Goal: Task Accomplishment & Management: Use online tool/utility

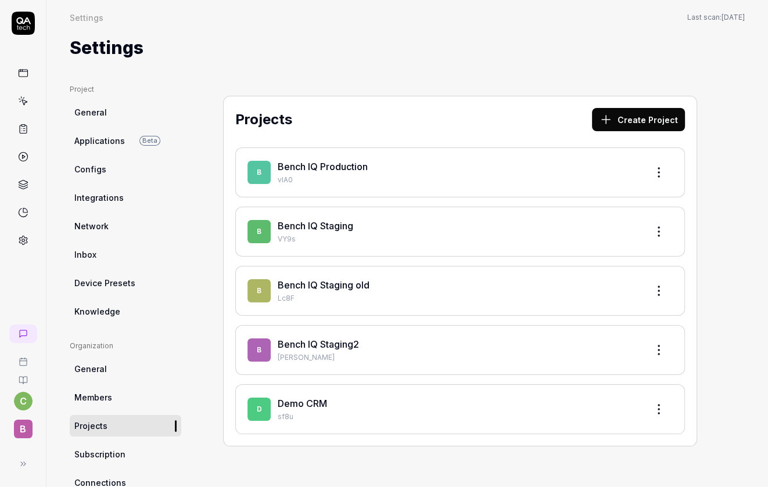
click at [410, 317] on div "B Bench IQ Production vlA0 B Bench IQ Staging VY9s B Bench IQ Staging old Lc8F …" at bounding box center [460, 291] width 450 height 287
click at [408, 353] on p "[PERSON_NAME]" at bounding box center [458, 358] width 360 height 10
click at [341, 349] on div "Bench IQ Staging2" at bounding box center [458, 345] width 360 height 14
click at [332, 340] on link "Bench IQ Staging2" at bounding box center [318, 345] width 81 height 12
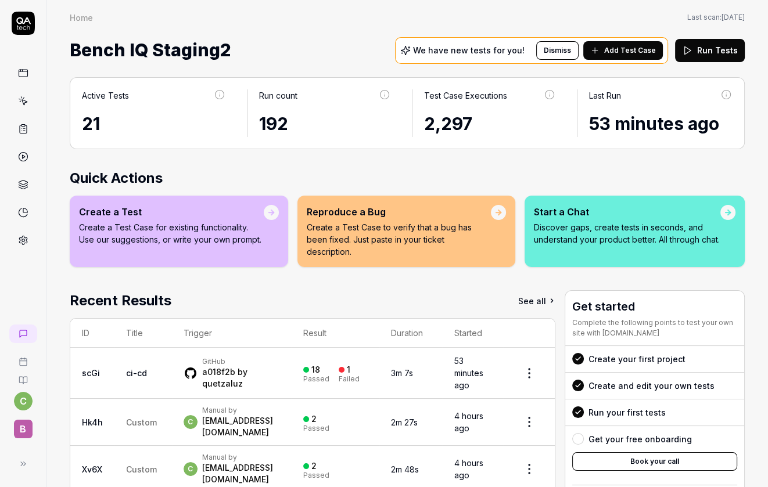
click at [629, 50] on span "Add Test Case" at bounding box center [630, 50] width 52 height 10
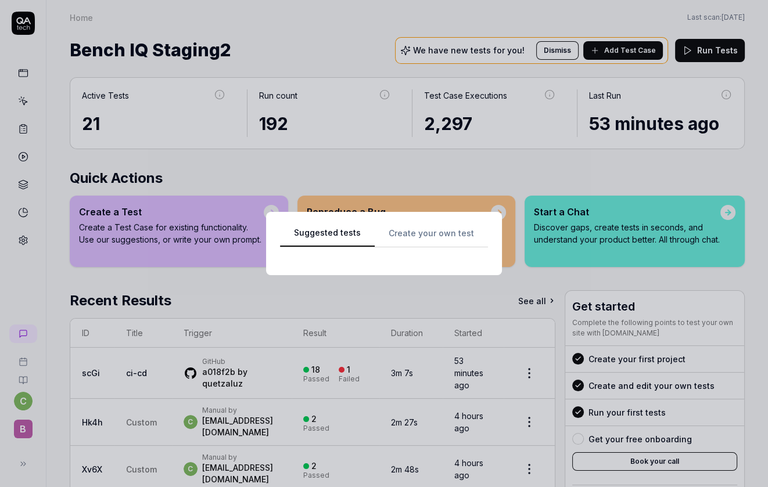
click at [342, 236] on button "Suggested tests" at bounding box center [327, 237] width 95 height 21
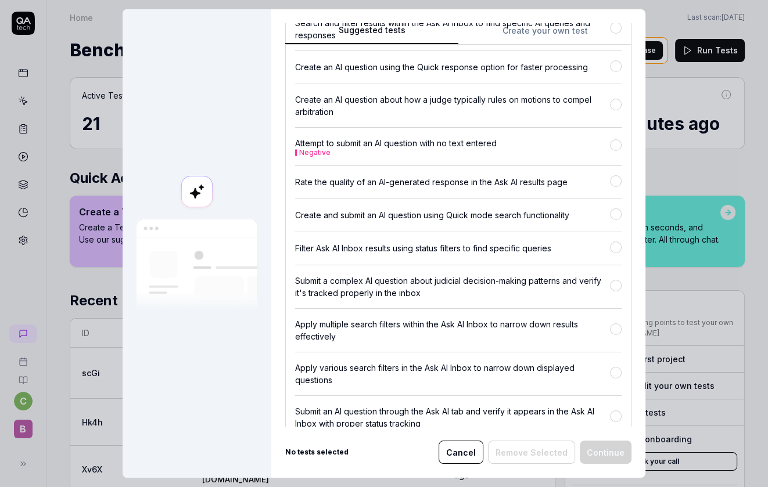
scroll to position [13250, 0]
click at [614, 150] on button "button" at bounding box center [616, 145] width 12 height 12
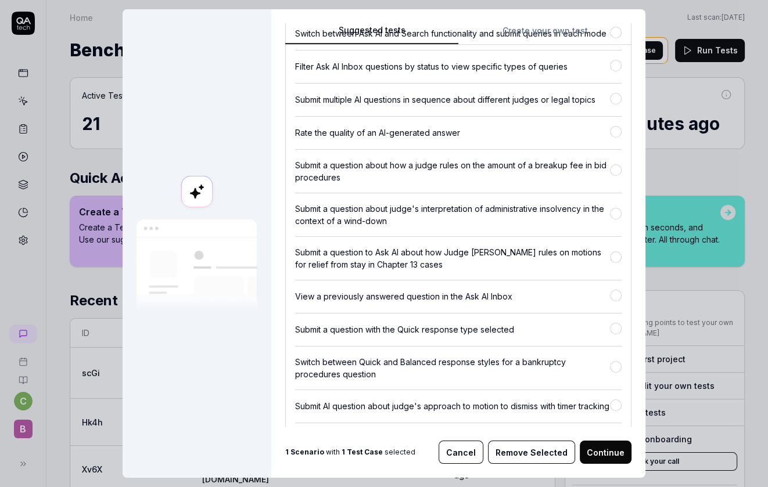
scroll to position [13866, 0]
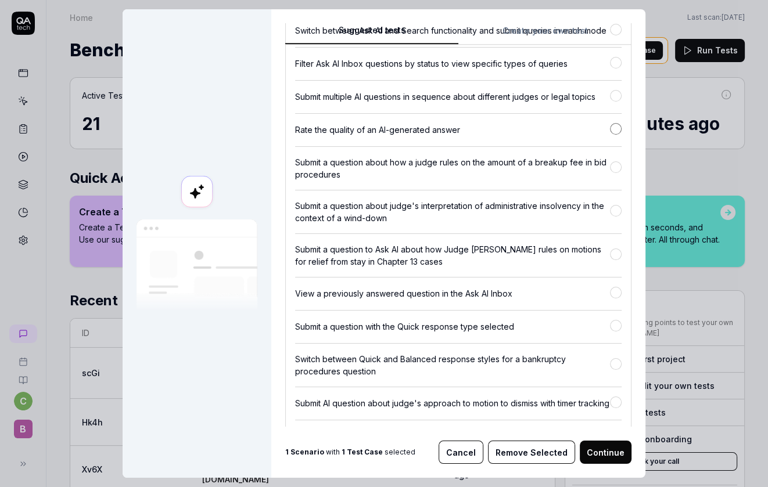
click at [621, 135] on button "button" at bounding box center [616, 129] width 12 height 12
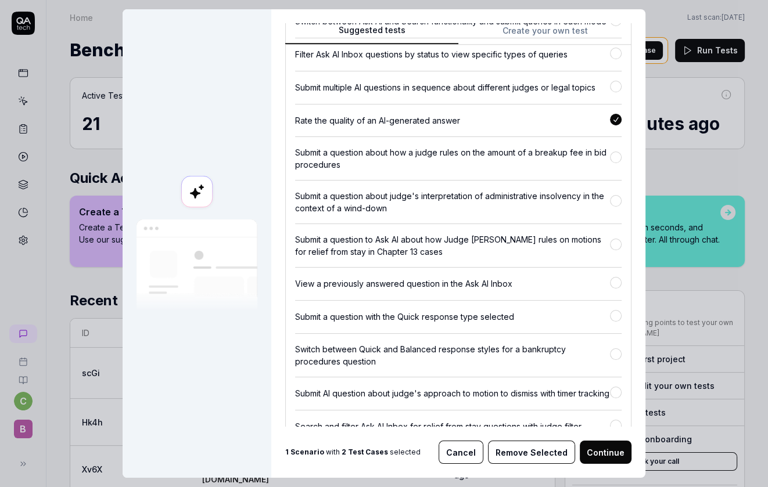
scroll to position [13883, 0]
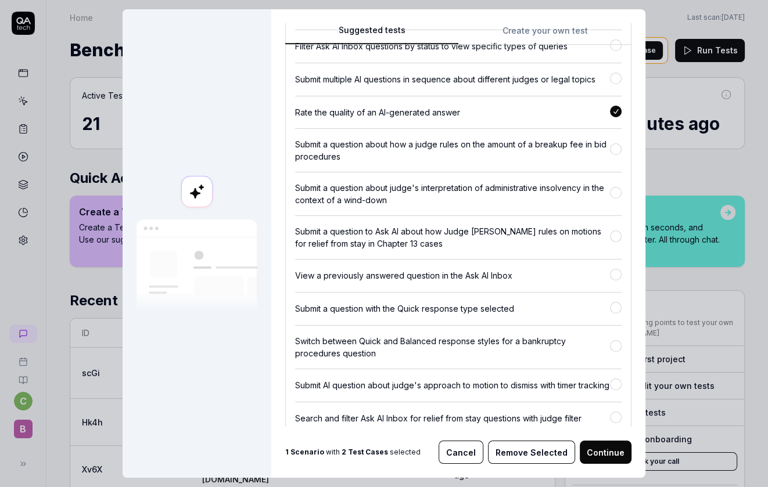
click at [616, 117] on button "button" at bounding box center [616, 112] width 12 height 12
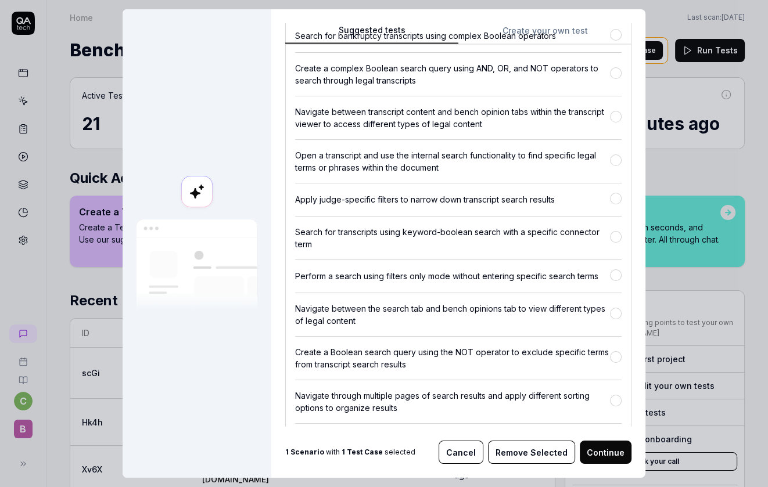
scroll to position [19086, 0]
click at [620, 79] on button "button" at bounding box center [616, 73] width 12 height 12
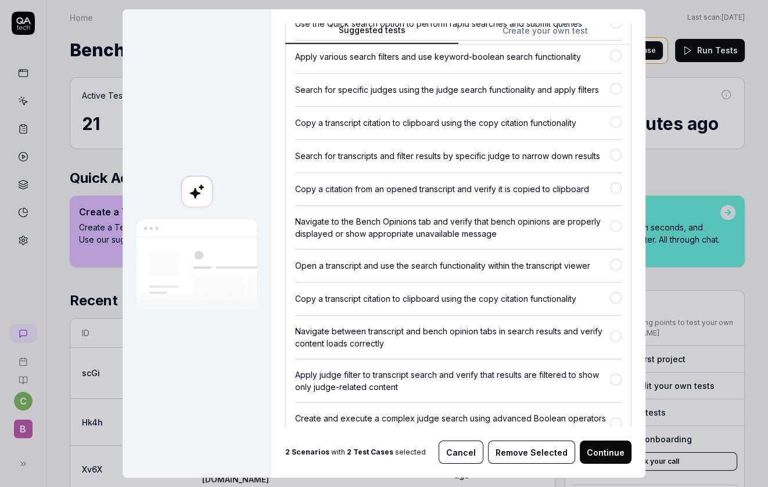
scroll to position [20203, 0]
click at [616, 193] on button "button" at bounding box center [616, 187] width 12 height 12
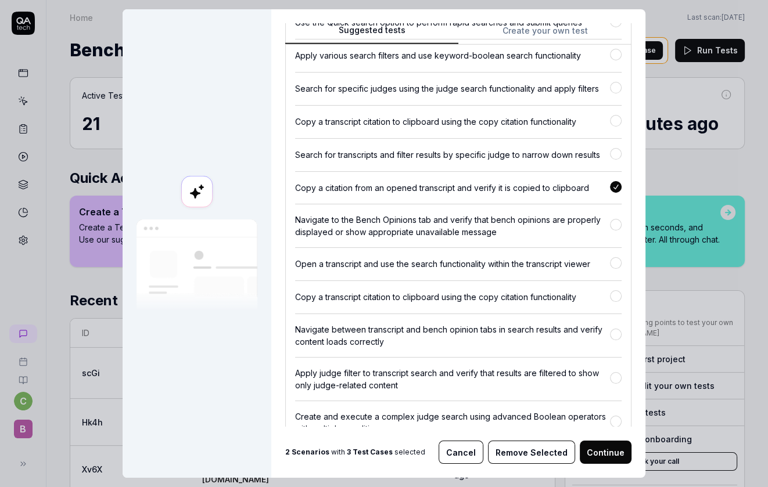
click at [593, 453] on button "Continue" at bounding box center [606, 452] width 52 height 23
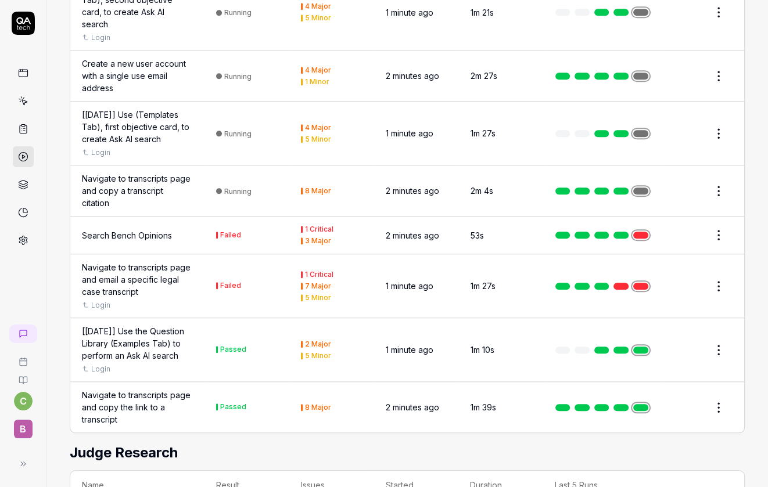
scroll to position [952, 0]
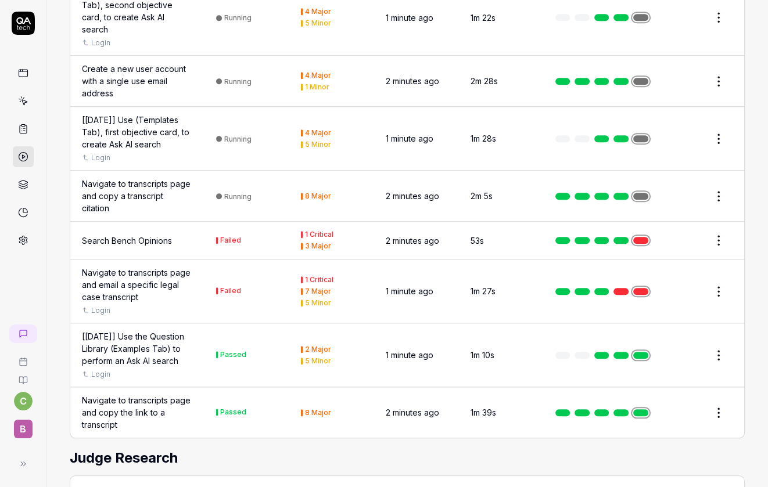
click at [637, 288] on link at bounding box center [640, 291] width 15 height 7
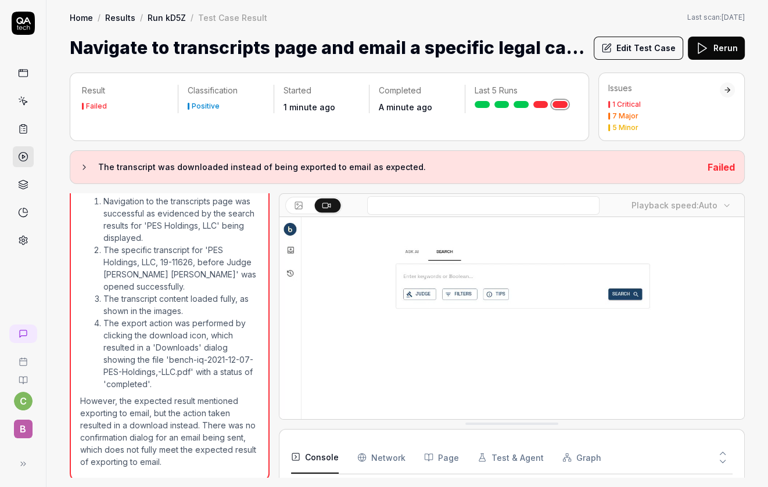
scroll to position [250, 0]
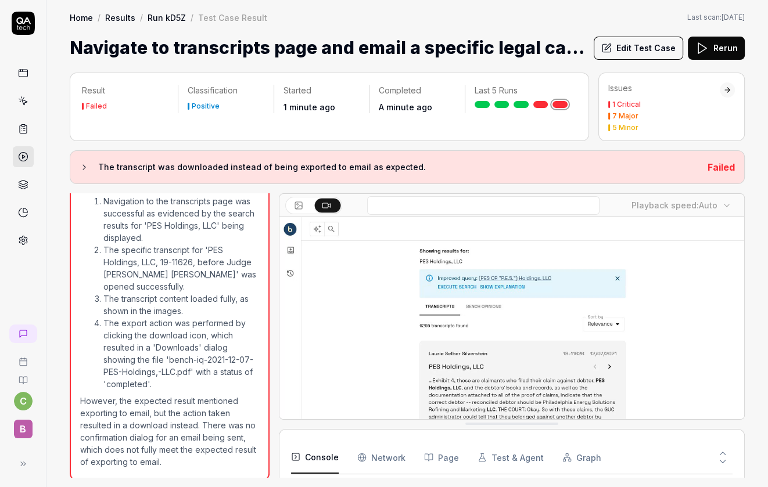
click at [632, 49] on button "Edit Test Case" at bounding box center [638, 48] width 89 height 23
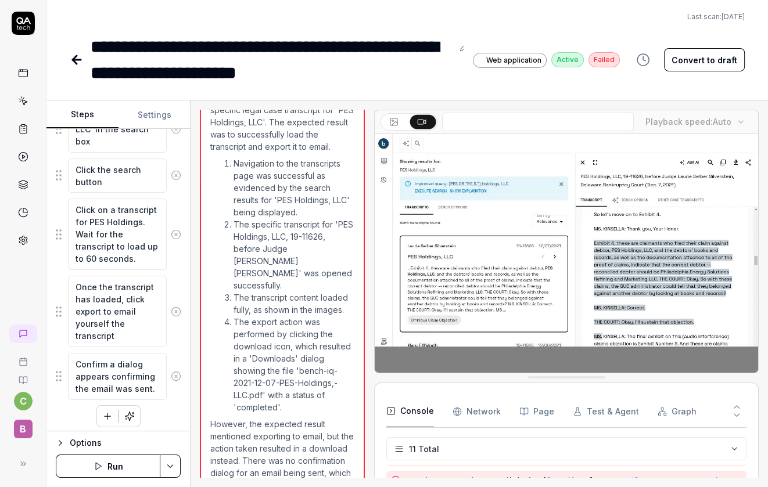
scroll to position [310, 0]
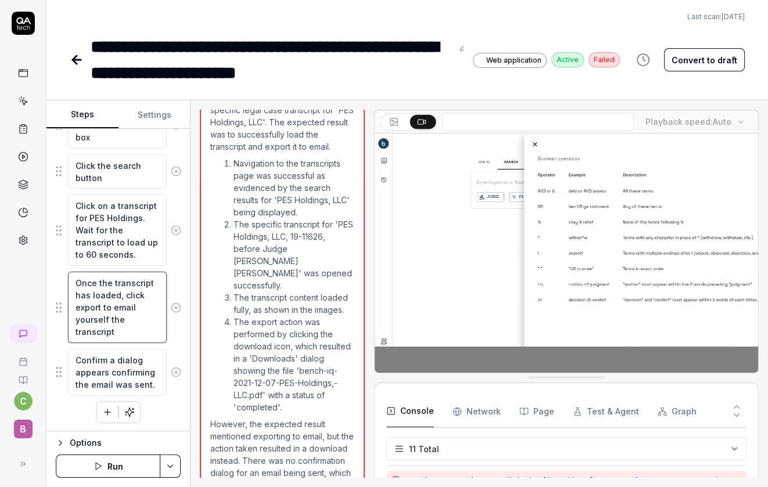
click at [95, 304] on textarea "Once the transcript has loaded, click export to email yourself the transcript" at bounding box center [117, 307] width 99 height 71
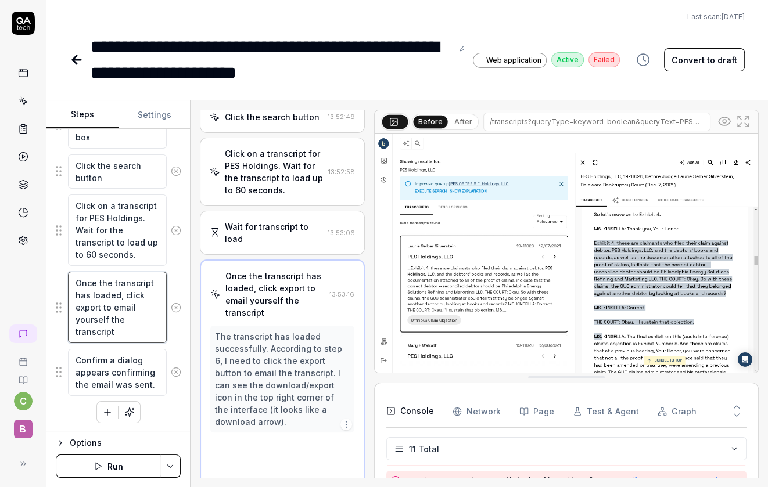
click at [95, 304] on textarea "Once the transcript has loaded, click export to email yourself the transcript" at bounding box center [117, 307] width 99 height 71
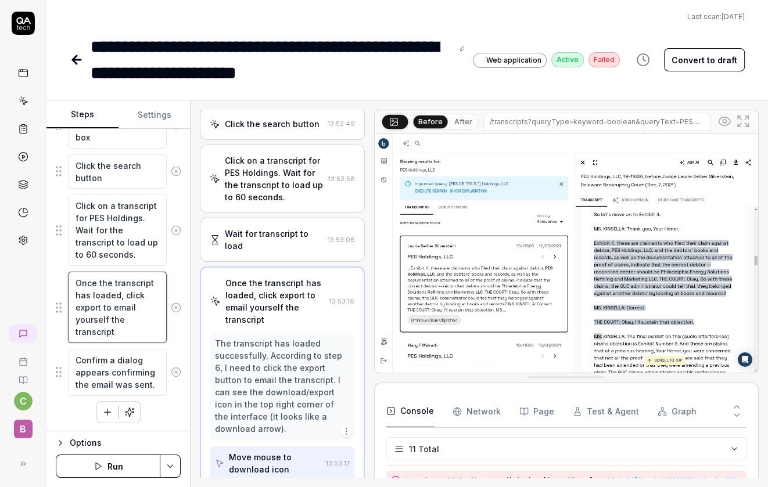
scroll to position [249, 0]
type textarea "*"
type textarea "Once the transcript has loaded, click s to email yourself the transcript"
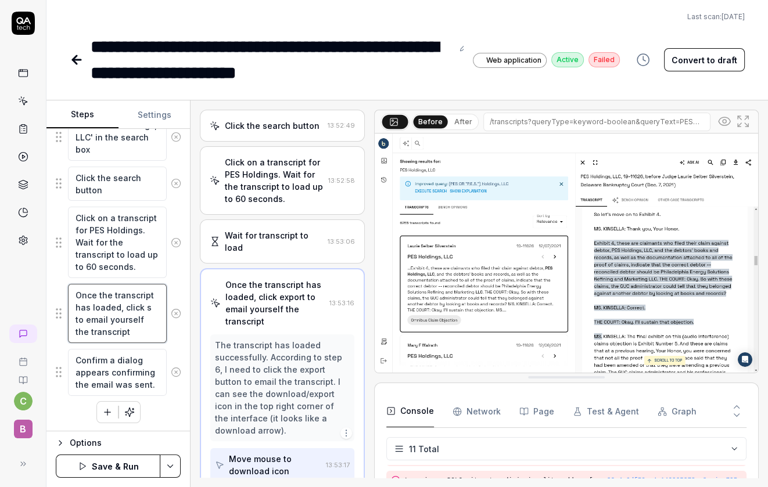
type textarea "*"
type textarea "Once the transcript has loaded, click sh to email yourself the transcript"
type textarea "*"
type textarea "Once the transcript has loaded, click sha to email yourself the transcript"
type textarea "*"
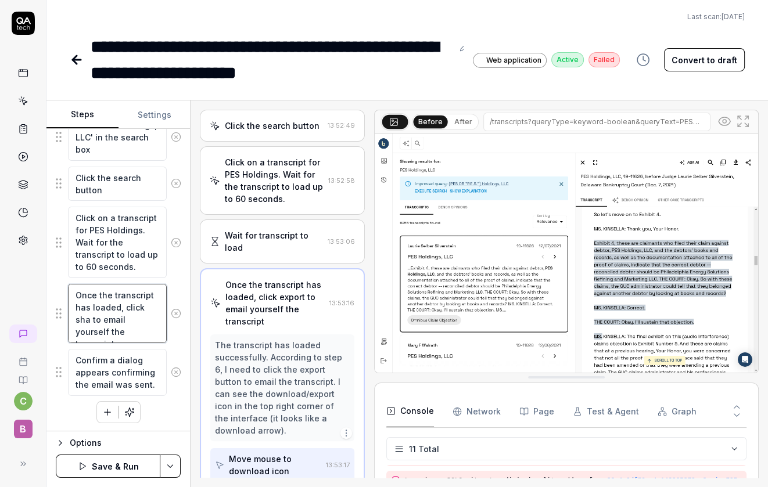
type textarea "Once the transcript has loaded, click shar to email yourself the transcript"
type textarea "*"
type textarea "Once the transcript has loaded, click share to email yourself the transcript"
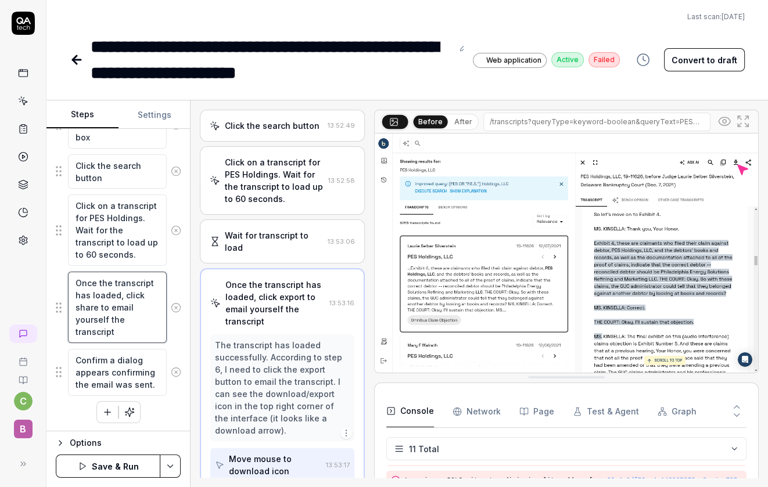
type textarea "*"
type textarea "Once the transcript has loaded, click share to email yourself the transcript"
type textarea "*"
type textarea "Once the transcript has loaded, click share ( to email yourself the transcript"
type textarea "*"
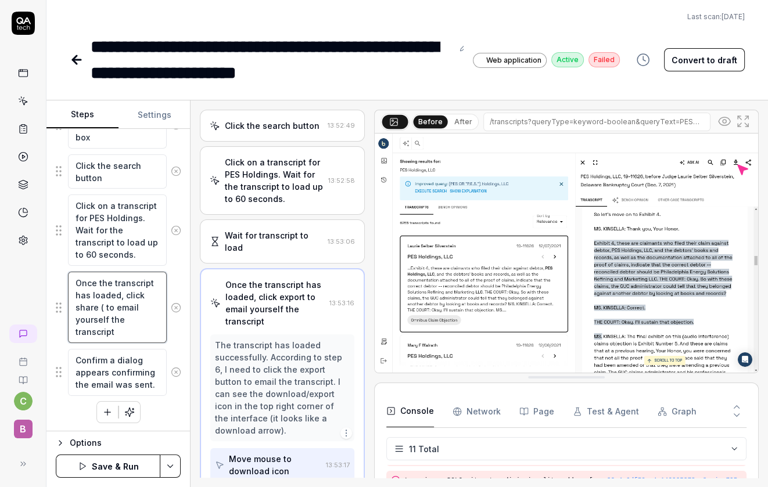
type textarea "Once the transcript has loaded, click share to email yourself the transcript"
type textarea "*"
type textarea "Once the transcript has loaded, click share i to email yourself the transcript"
type textarea "*"
type textarea "Once the transcript has loaded, click share ic to email yourself the transcript"
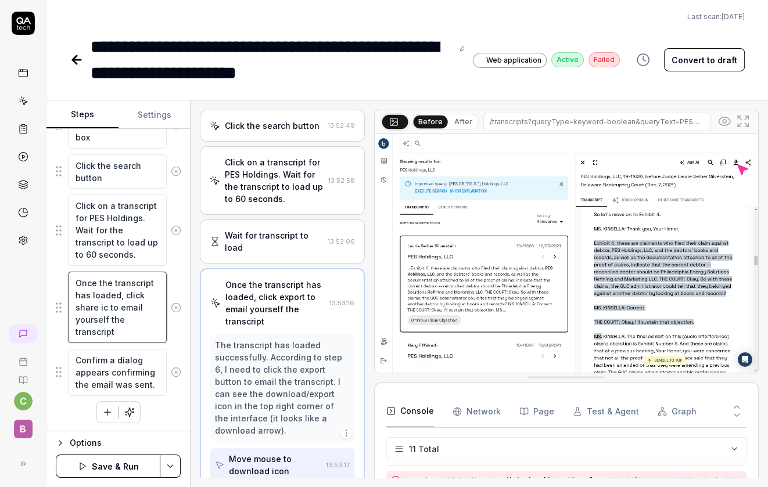
type textarea "*"
type textarea "Once the transcript has loaded, click share ico to email yourself the transcript"
type textarea "*"
type textarea "Once the transcript has loaded, click share icon to email yourself the transcri…"
type textarea "*"
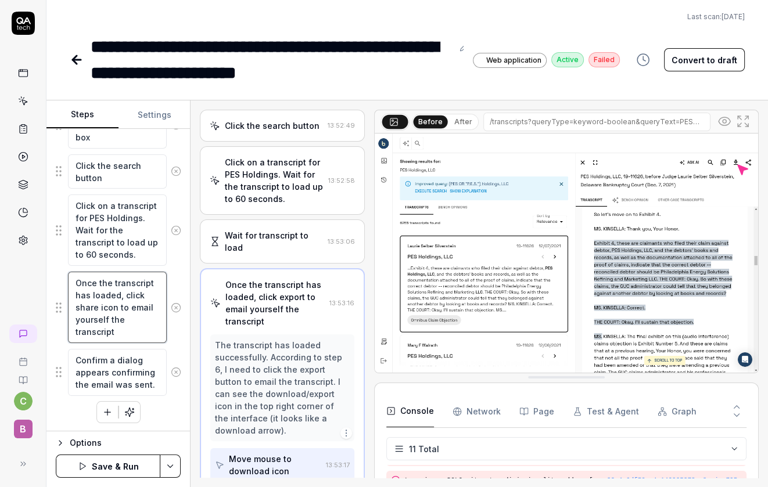
type textarea "Once the transcript has loaded, click share icon to email yourself the transcri…"
type textarea "*"
type textarea "Once the transcript has loaded, click share icon a to email yourself the transc…"
type textarea "*"
type textarea "Once the transcript has loaded, click share icon an to email yourself the trans…"
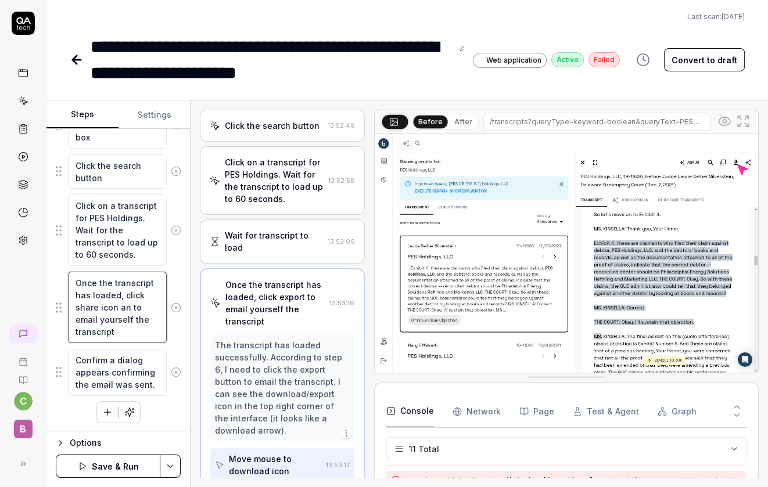
type textarea "*"
type textarea "Once the transcript has loaded, click share icon and to email yourself the tran…"
type textarea "*"
type textarea "Once the transcript has loaded, click share icon and s to email yourself the tr…"
type textarea "*"
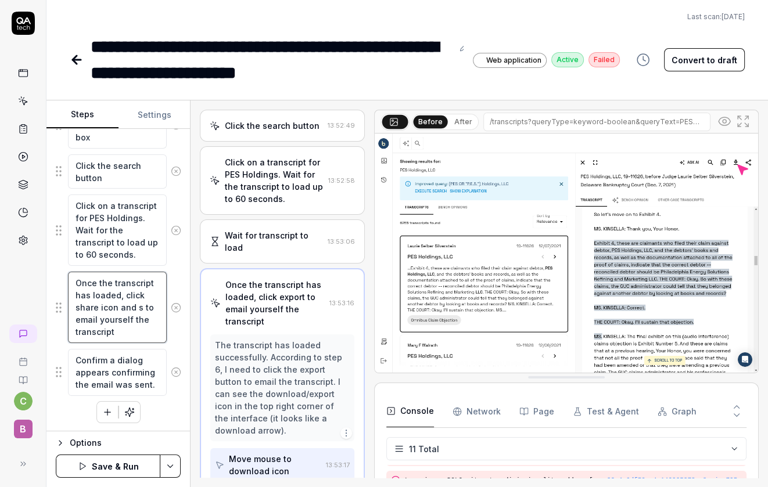
type textarea "Once the transcript has loaded, click share icon and se to email yourself the t…"
type textarea "*"
type textarea "Once the transcript has loaded, click share icon and sel to email yourself the …"
type textarea "*"
type textarea "Once the transcript has loaded, click share icon and sele to email yourself the…"
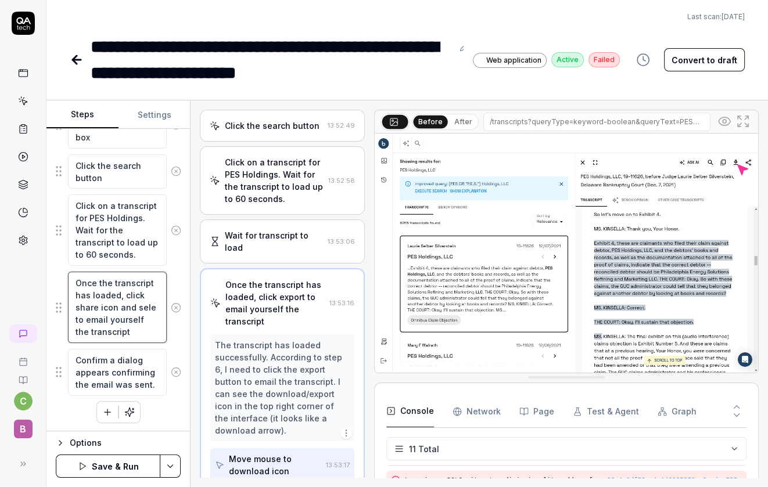
type textarea "*"
type textarea "Once the transcript has loaded, click share icon and selec to email yourself th…"
type textarea "*"
type textarea "Once the transcript has loaded, click share icon and select to email yourself t…"
type textarea "*"
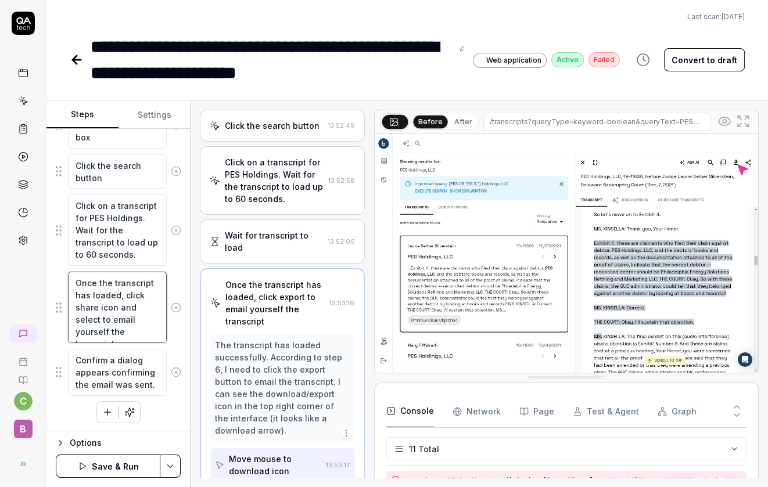
type textarea "Once the transcript has loaded, click share icon and select to email yourself t…"
type textarea "*"
type textarea "Once the transcript has loaded, click share icon and select t to email yourself…"
type textarea "*"
type textarea "Once the transcript has loaded, click share icon and select th to email yoursel…"
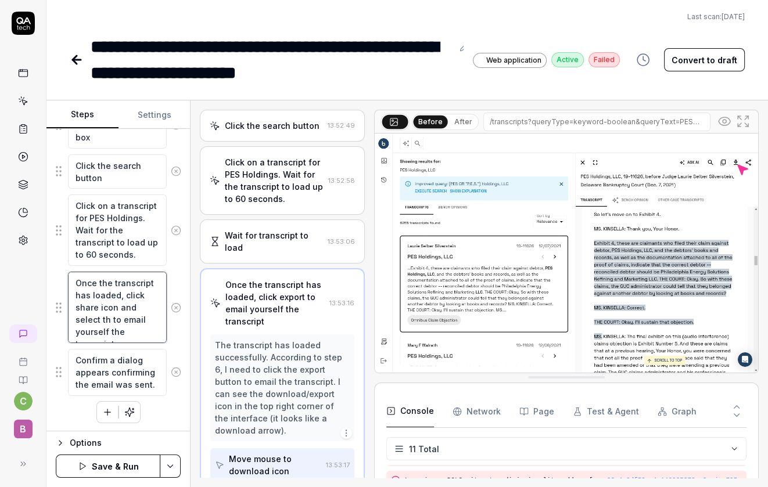
type textarea "*"
type textarea "Once the transcript has loaded, click share icon and select the to email yourse…"
type textarea "*"
type textarea "Once the transcript has loaded, click share icon and select the to email yourse…"
type textarea "*"
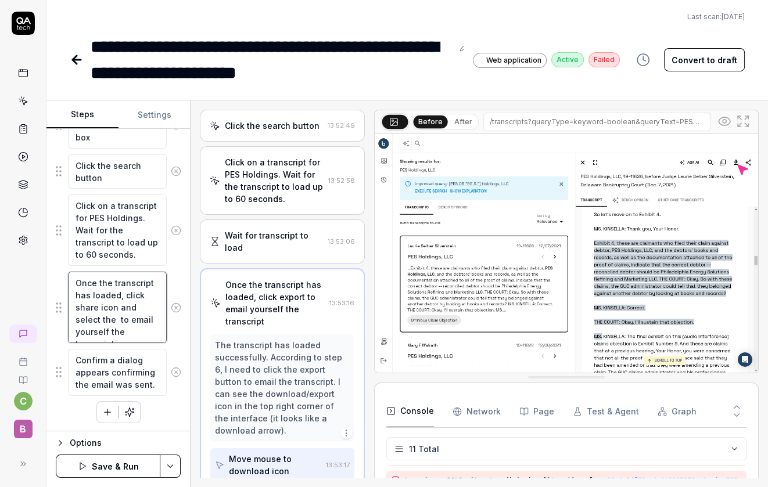
type textarea "Once the transcript has loaded, click share icon and select the e to email your…"
type textarea "*"
type textarea "Once the transcript has loaded, click share icon and select the em to email you…"
type textarea "*"
type textarea "Once the transcript has loaded, click share icon and select the ema to email yo…"
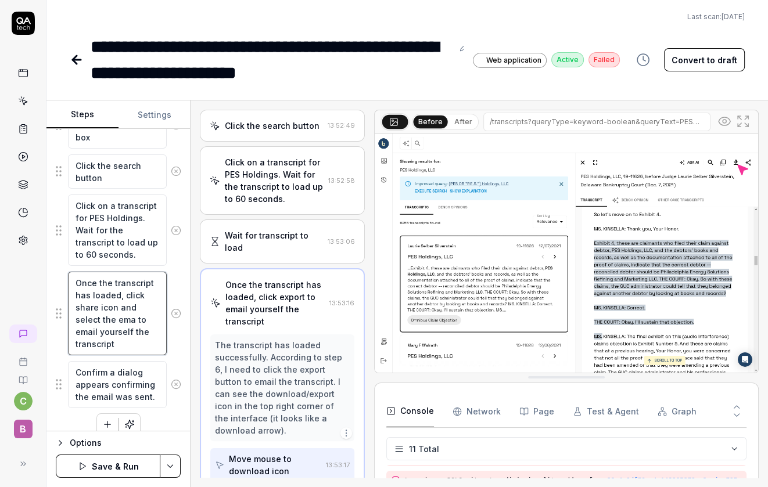
type textarea "*"
type textarea "Once the transcript has loaded, click share icon and select the emai to email y…"
type textarea "*"
type textarea "Once the transcript has loaded, click share icon and select the email to email …"
type textarea "*"
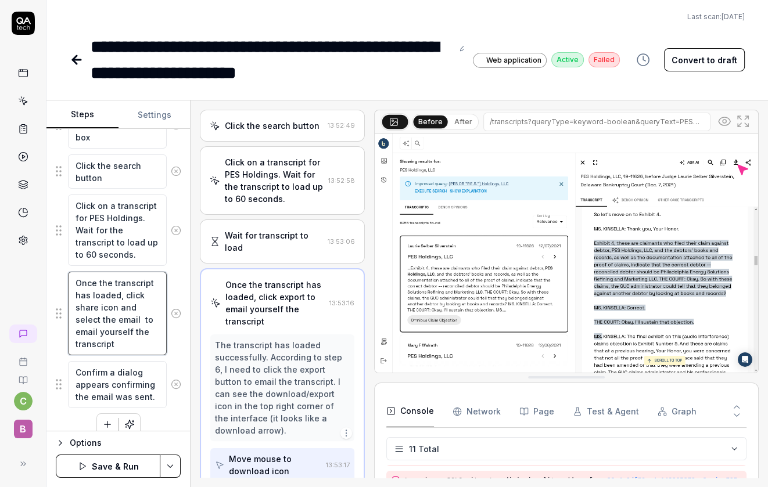
type textarea "Once the transcript has loaded, click share icon and select the email o to emai…"
type textarea "*"
type textarea "Once the transcript has loaded, click share icon and select the email op to ema…"
type textarea "*"
type textarea "Once the transcript has loaded, click share icon and select the email opt to em…"
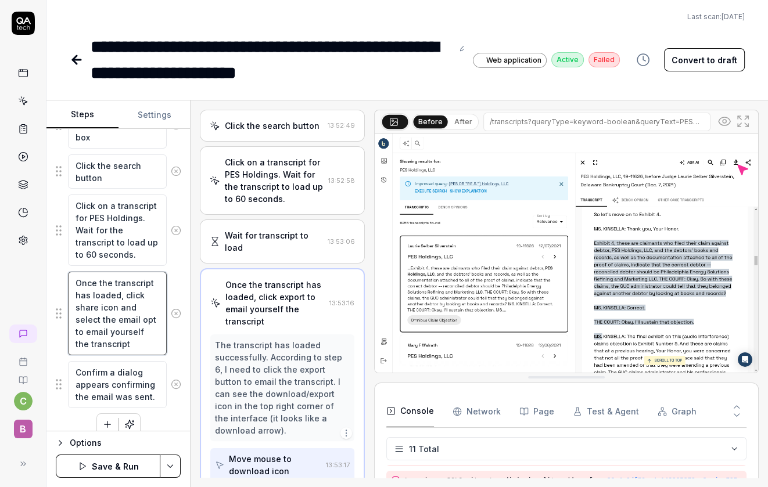
type textarea "*"
type textarea "Once the transcript has loaded, click share icon and select the email opti to e…"
type textarea "*"
type textarea "Once the transcript has loaded, click share icon and select the email optio to …"
type textarea "*"
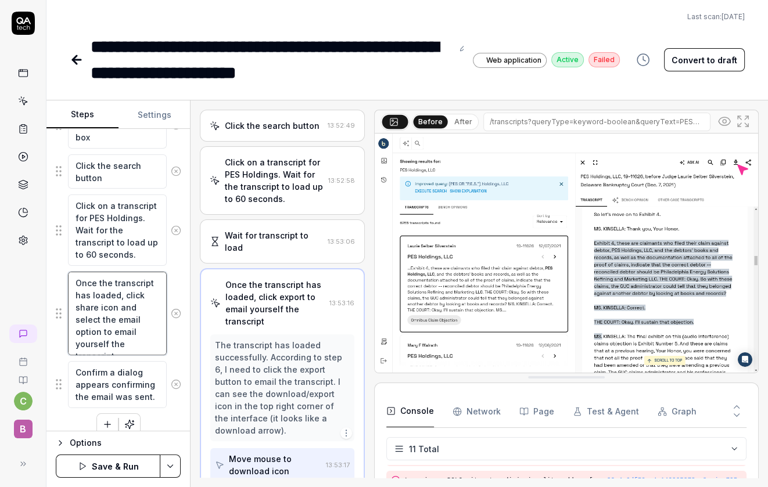
type textarea "Once the transcript has loaded, click share icon and select the email option to…"
click at [135, 468] on button "Save & Run" at bounding box center [108, 466] width 105 height 23
click at [18, 96] on icon at bounding box center [23, 101] width 10 height 10
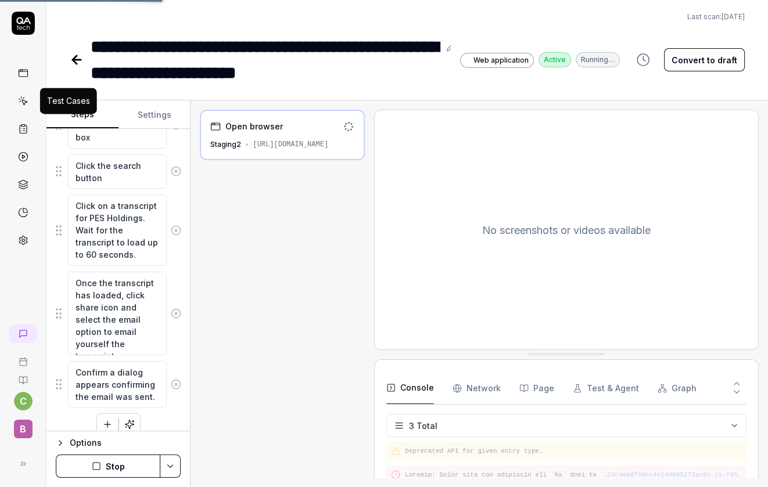
scroll to position [3, 0]
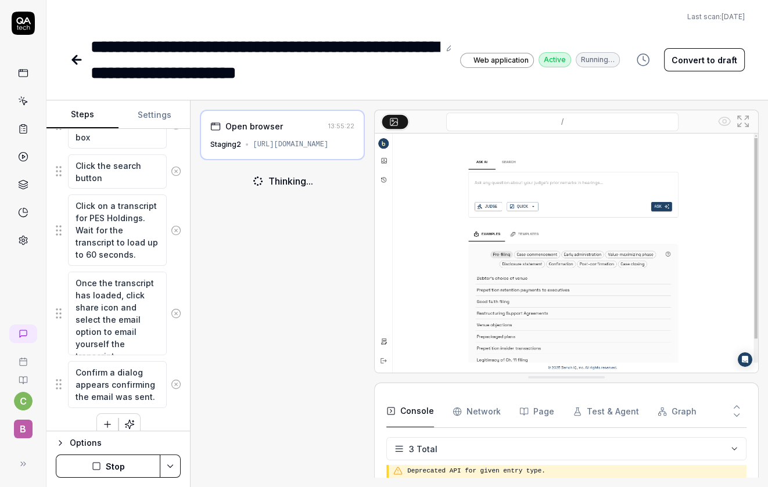
click at [23, 102] on icon at bounding box center [23, 101] width 10 height 10
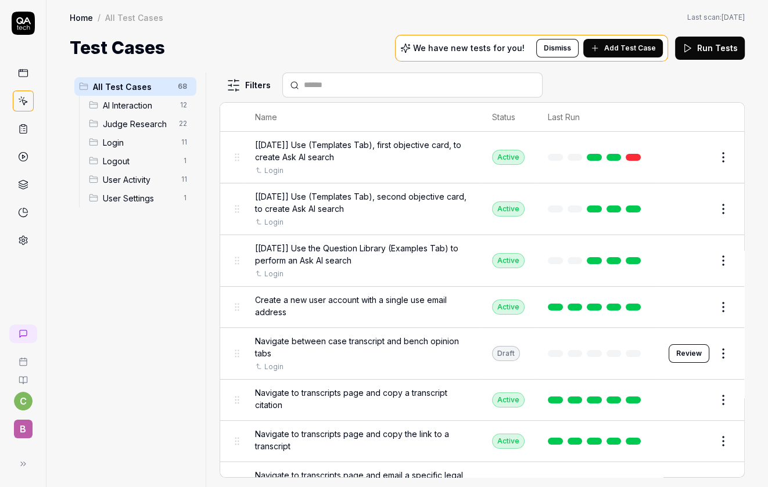
click at [18, 129] on icon at bounding box center [23, 129] width 10 height 10
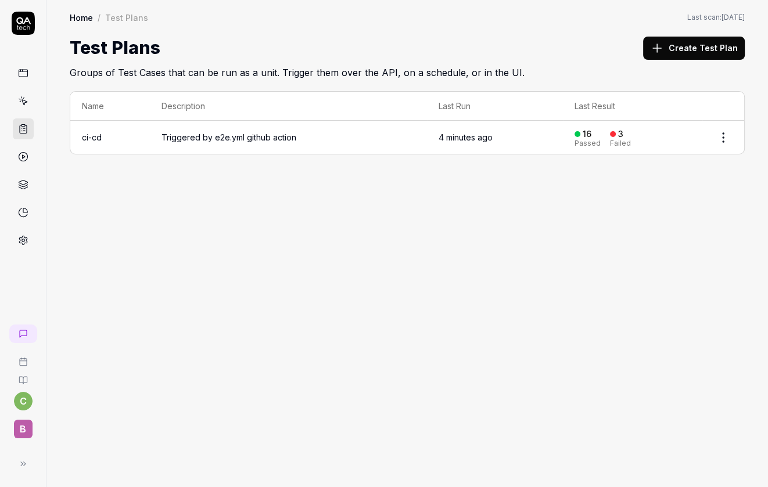
click at [723, 140] on html "c B Home / Test Plans Home / Test Plans Last scan: [DATE] Test Plans Create Tes…" at bounding box center [384, 243] width 768 height 487
click at [316, 137] on span "Triggered by e2e.yml github action" at bounding box center [289, 137] width 254 height 12
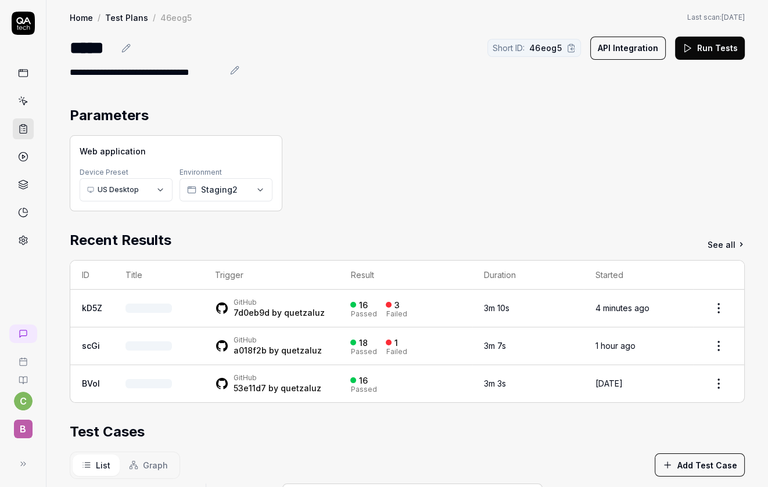
scroll to position [12, 0]
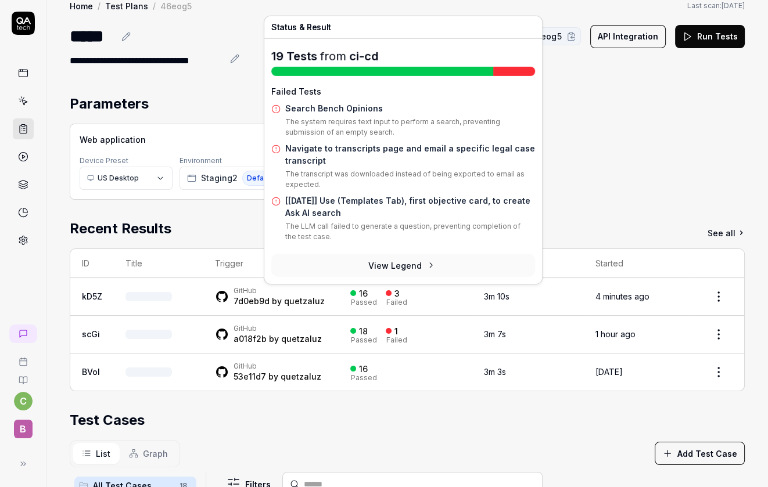
click at [404, 300] on div "16 Passed 3 Failed" at bounding box center [405, 296] width 110 height 19
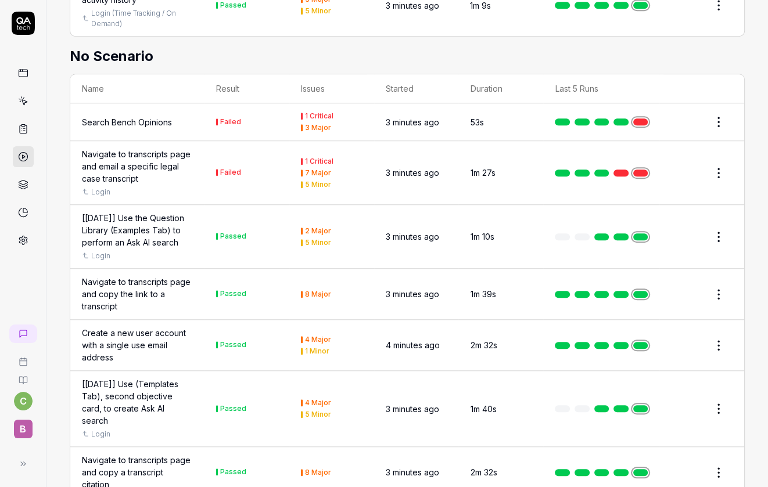
scroll to position [852, 0]
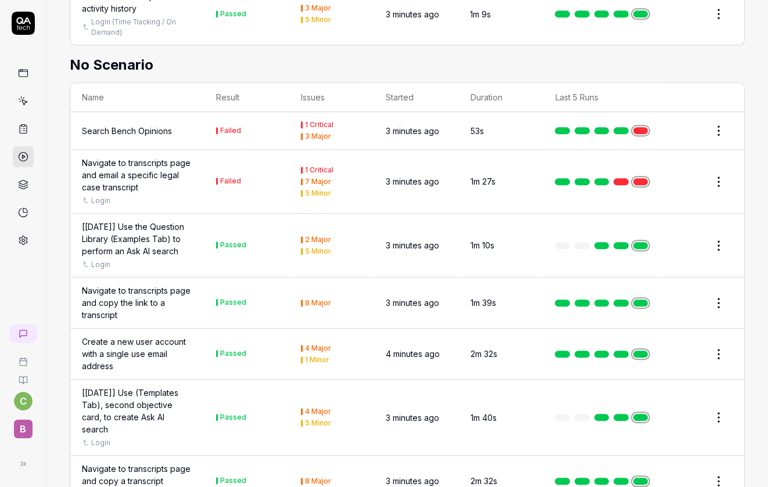
click at [646, 127] on link at bounding box center [640, 130] width 15 height 7
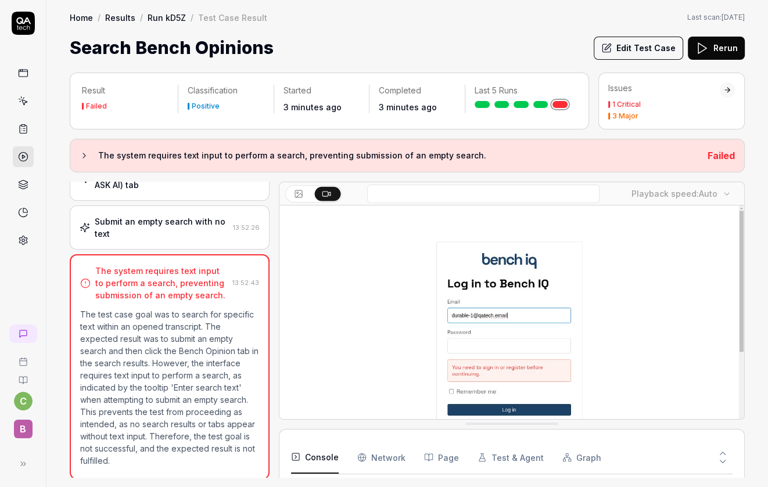
scroll to position [98, 0]
click at [651, 56] on button "Edit Test Case" at bounding box center [638, 48] width 89 height 23
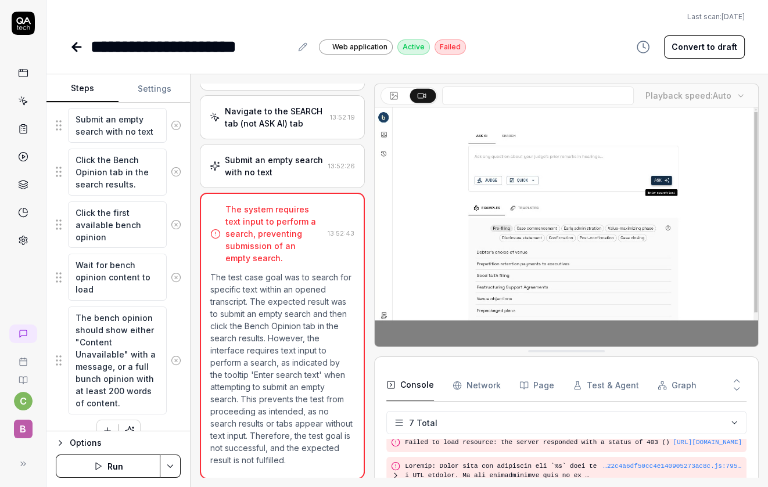
scroll to position [219, 0]
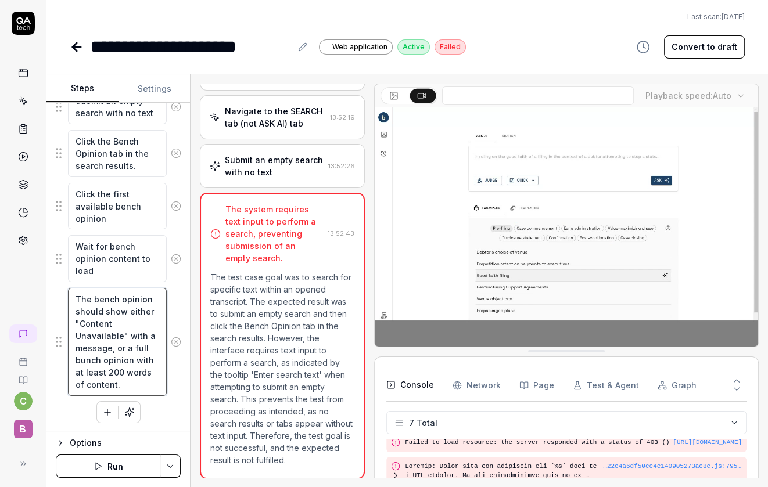
click at [127, 336] on textarea "The bench opinion should show either "Content Unavailable" with a message, or a…" at bounding box center [117, 342] width 99 height 108
click at [149, 335] on textarea "The bench opinion should show either "Content Unavailable" with a message, or a…" at bounding box center [117, 342] width 99 height 108
type textarea "*"
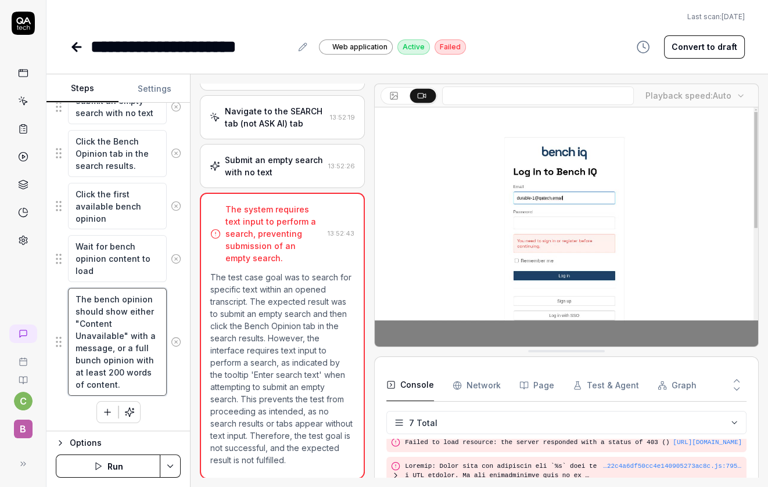
type textarea "The bench opinion should show either "Content Unavailable" message, or a full b…"
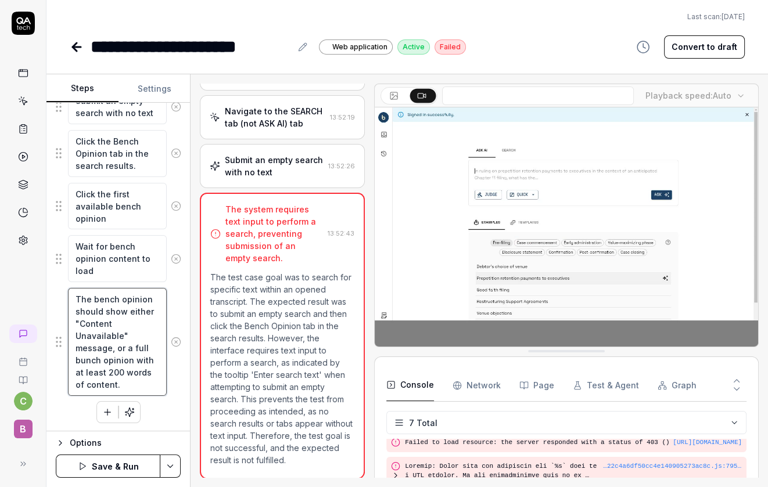
type textarea "*"
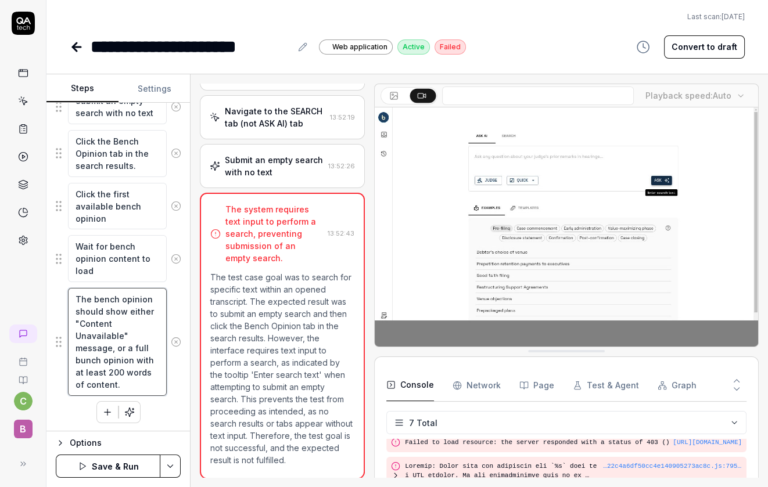
type textarea "The bench opinion should show either "Content Unavailable" message, or a full b…"
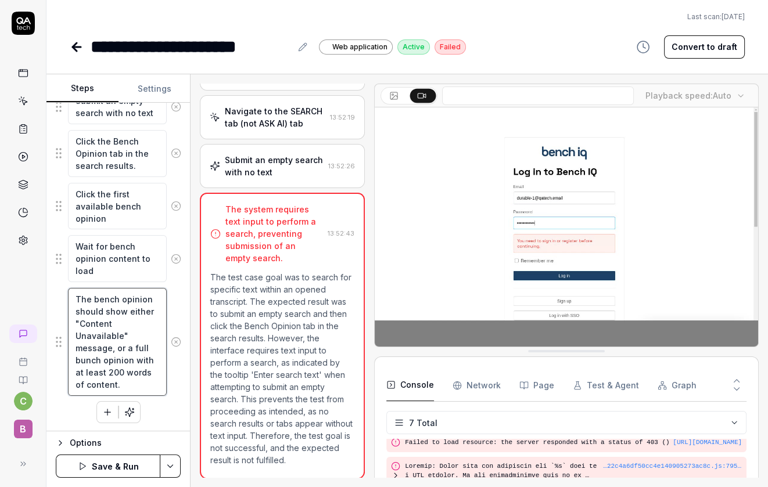
click at [88, 360] on textarea "The bench opinion should show either "Content Unavailable" message, or a full b…" at bounding box center [117, 342] width 99 height 108
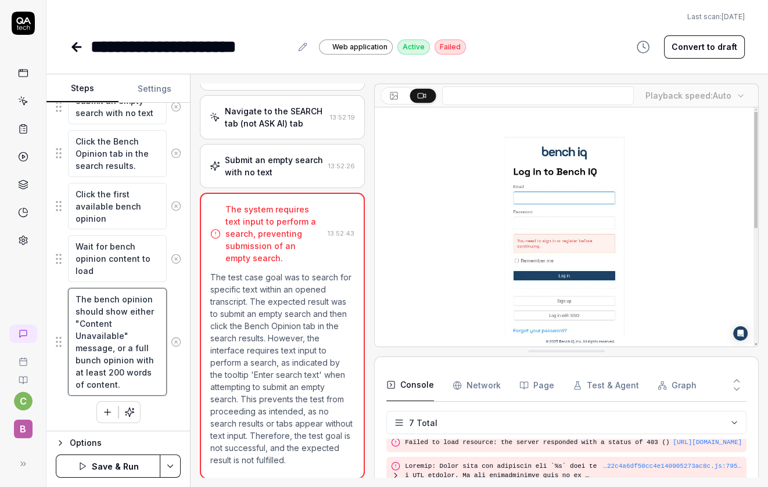
click at [84, 358] on textarea "The bench opinion should show either "Content Unavailable" message, or a full b…" at bounding box center [117, 342] width 99 height 108
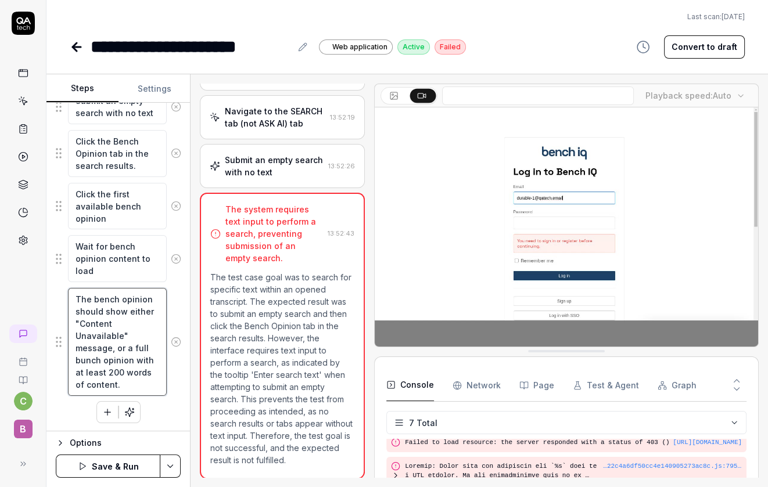
type textarea "*"
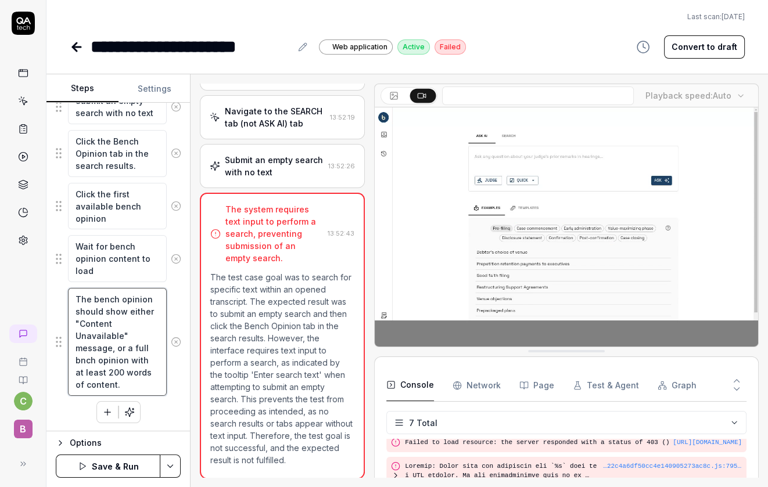
type textarea "The bench opinion should show either "Content Unavailable" message, or a full b…"
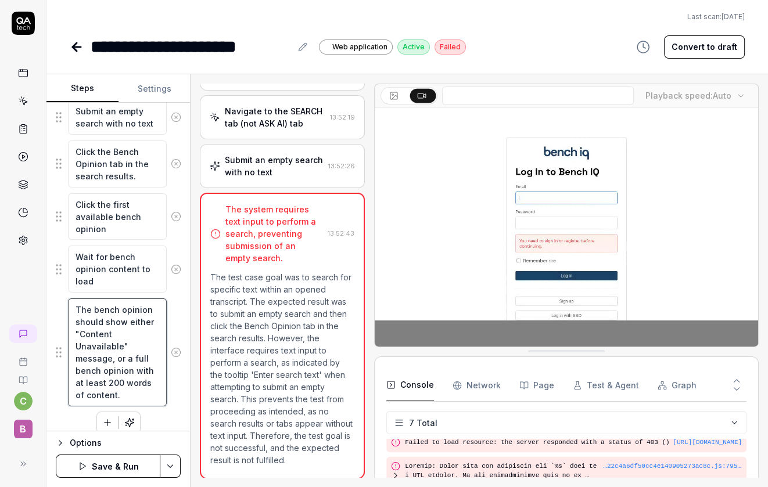
scroll to position [210, 0]
drag, startPoint x: 123, startPoint y: 358, endPoint x: 127, endPoint y: 319, distance: 39.2
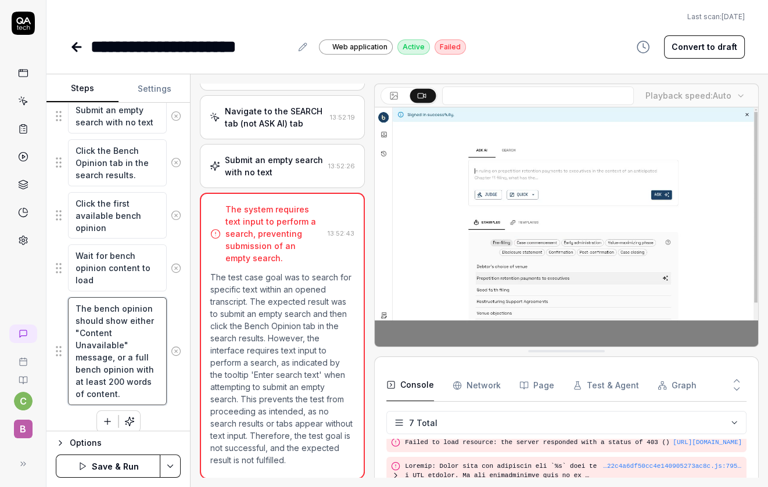
click at [127, 319] on textarea "The bench opinion should show either "Content Unavailable" message, or a full b…" at bounding box center [117, 351] width 99 height 108
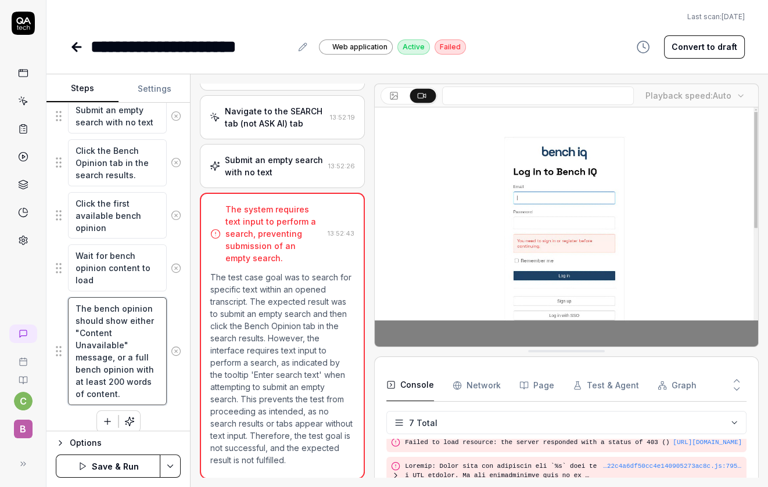
type textarea "*"
type textarea "The bench opinion should show a full bench opinion with at least 200 words of c…"
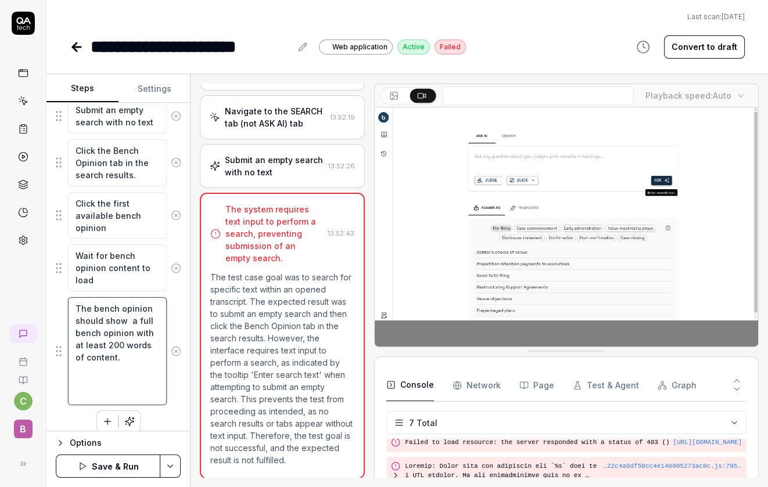
scroll to position [183, 0]
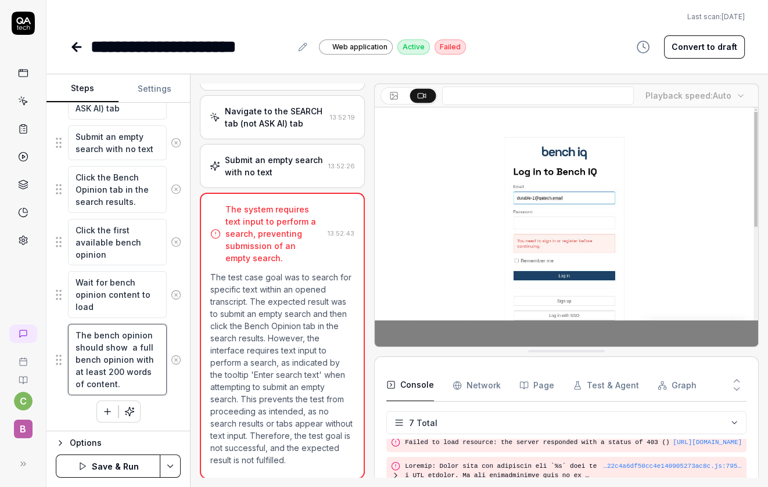
type textarea "*"
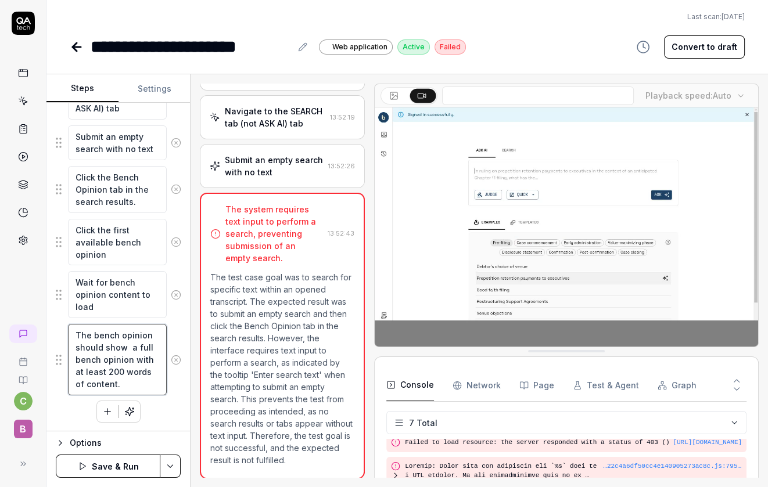
type textarea "The bench opinion should show a full bench opinion with at least 200 words of c…"
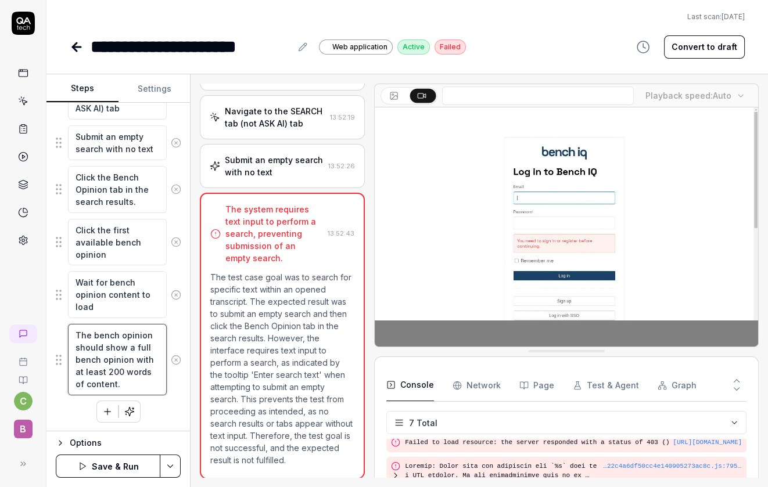
click at [145, 345] on textarea "The bench opinion should show a full bench opinion with at least 200 words of c…" at bounding box center [117, 359] width 99 height 71
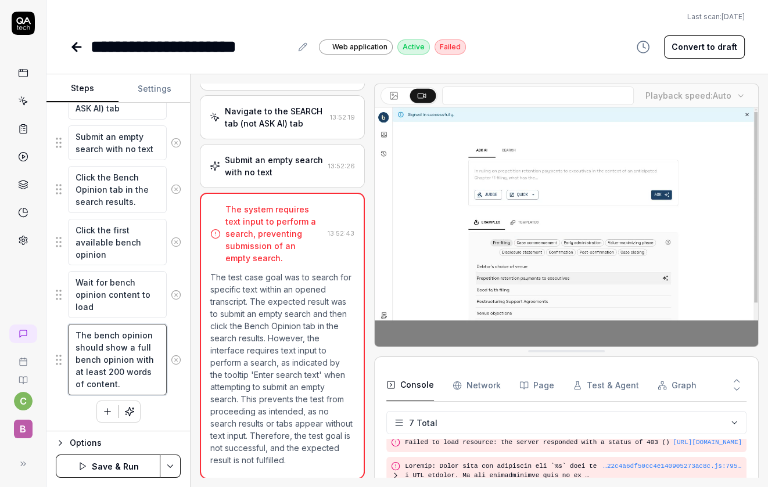
click at [137, 346] on textarea "The bench opinion should show a full bench opinion with at least 200 words of c…" at bounding box center [117, 359] width 99 height 71
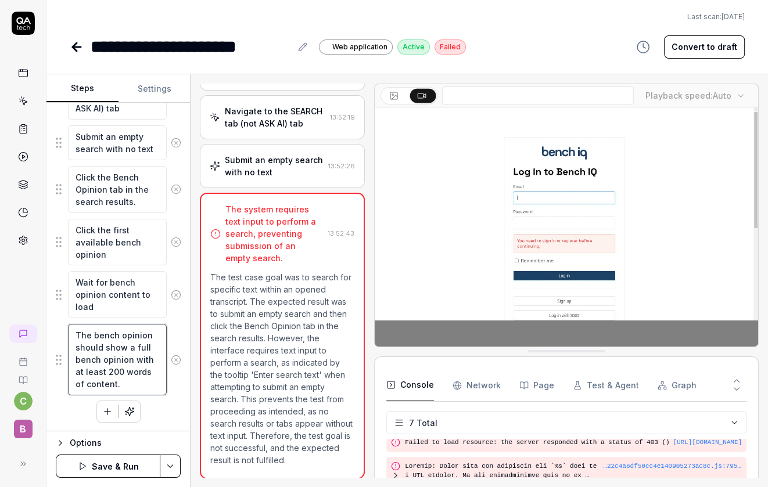
click at [137, 346] on textarea "The bench opinion should show a full bench opinion with at least 200 words of c…" at bounding box center [117, 359] width 99 height 71
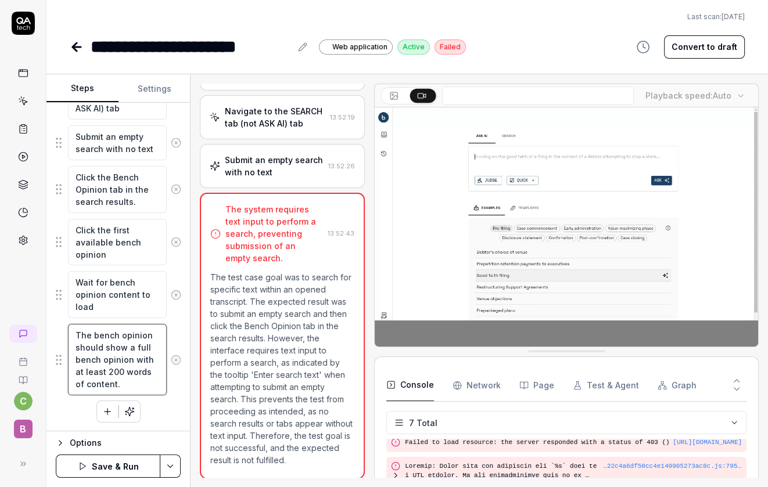
type textarea "*"
type textarea "The bench opinion should show a bench opinion with at least 200 words of conten…"
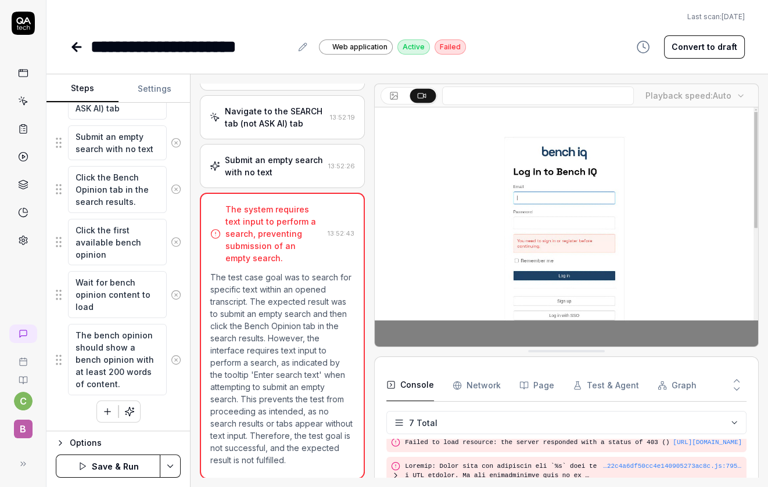
click at [130, 464] on button "Save & Run" at bounding box center [108, 466] width 105 height 23
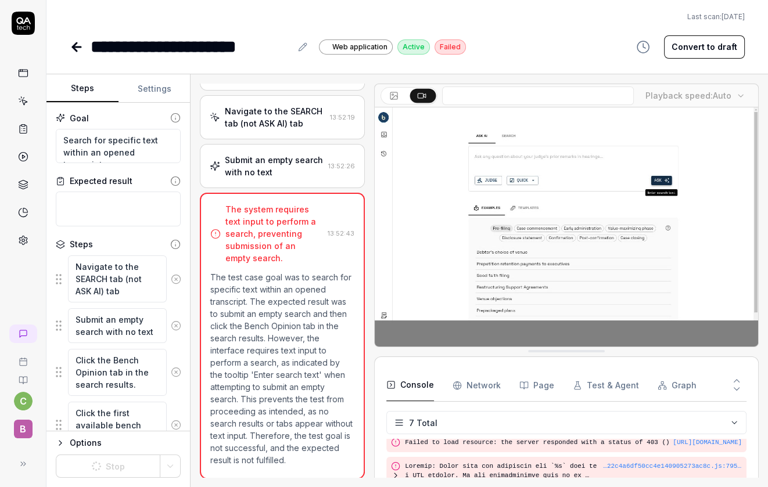
scroll to position [182, 0]
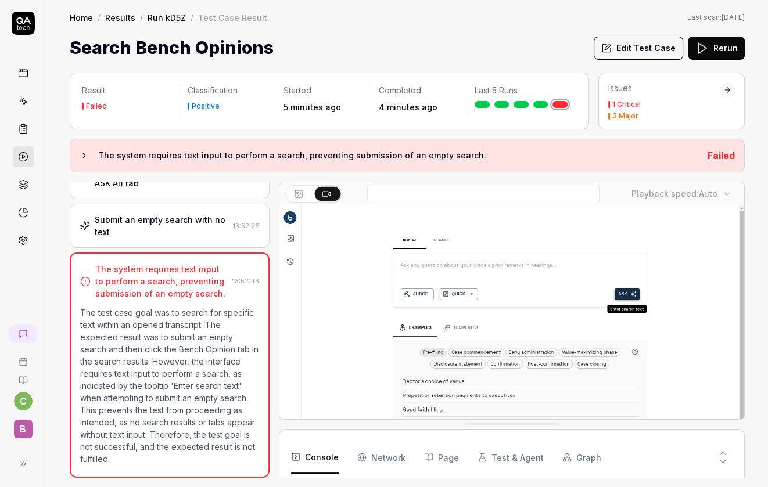
scroll to position [189, 0]
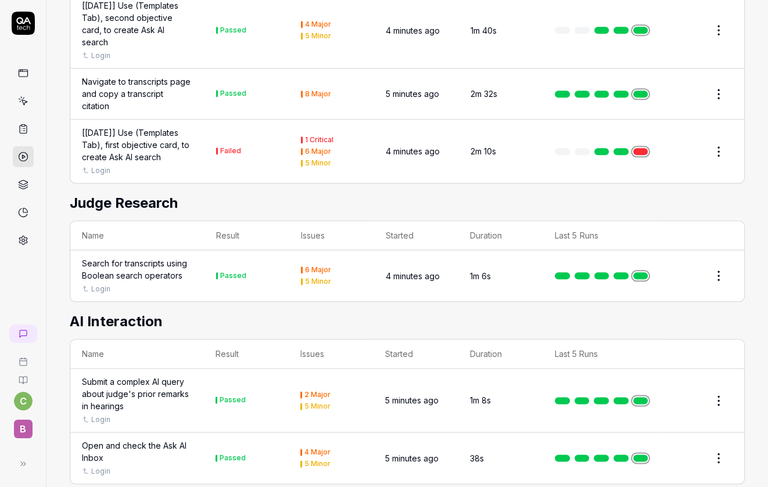
scroll to position [1238, 0]
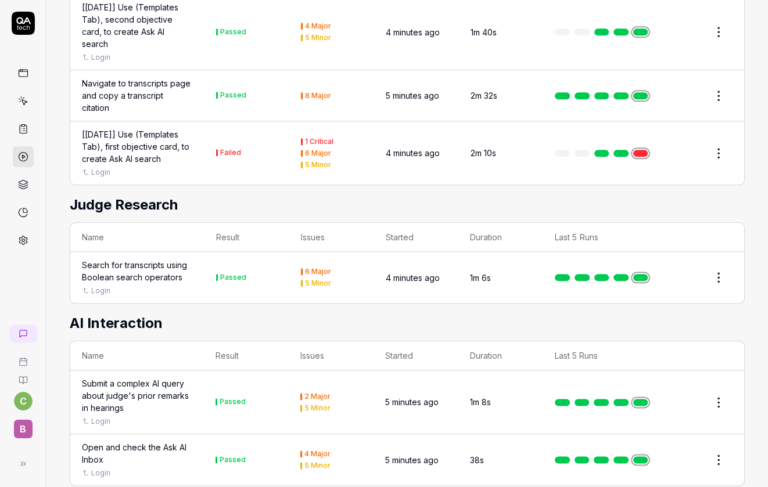
click at [634, 153] on link at bounding box center [640, 153] width 15 height 7
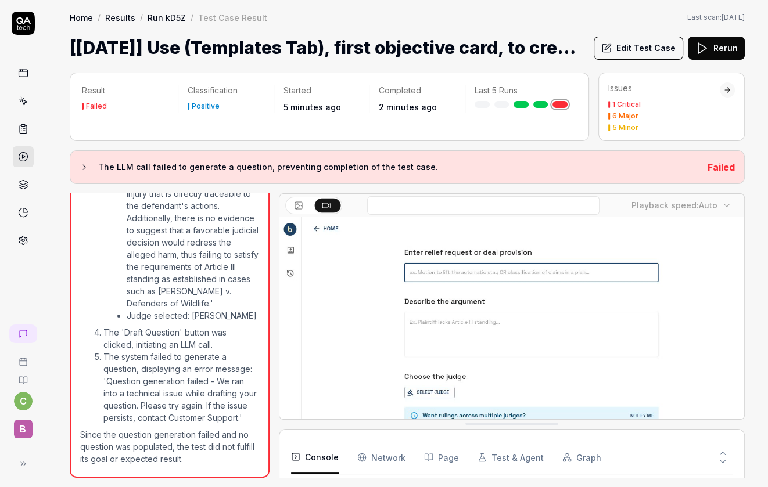
scroll to position [127, 0]
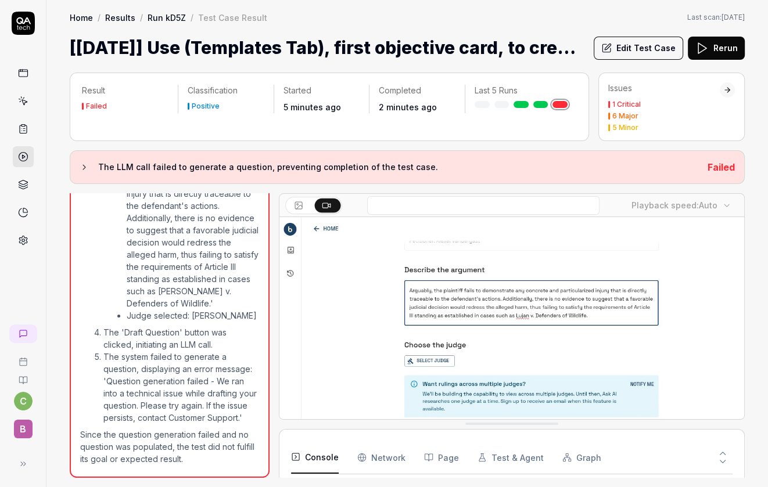
click at [711, 42] on button "Rerun" at bounding box center [716, 48] width 57 height 23
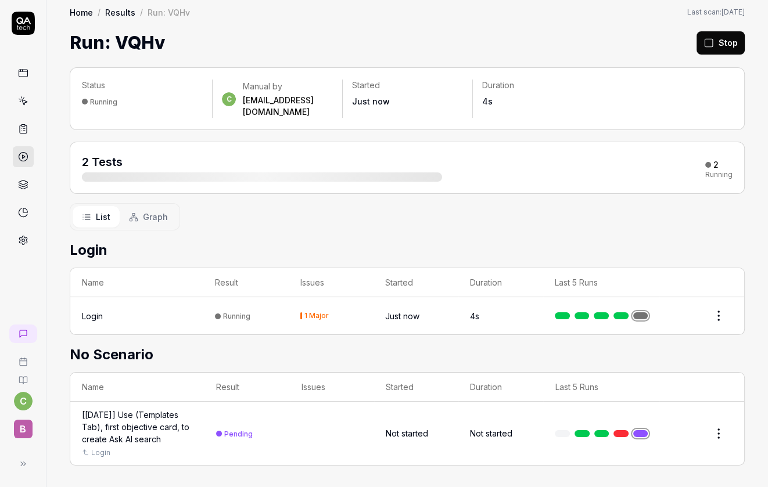
scroll to position [5, 0]
click at [25, 154] on icon at bounding box center [23, 157] width 10 height 10
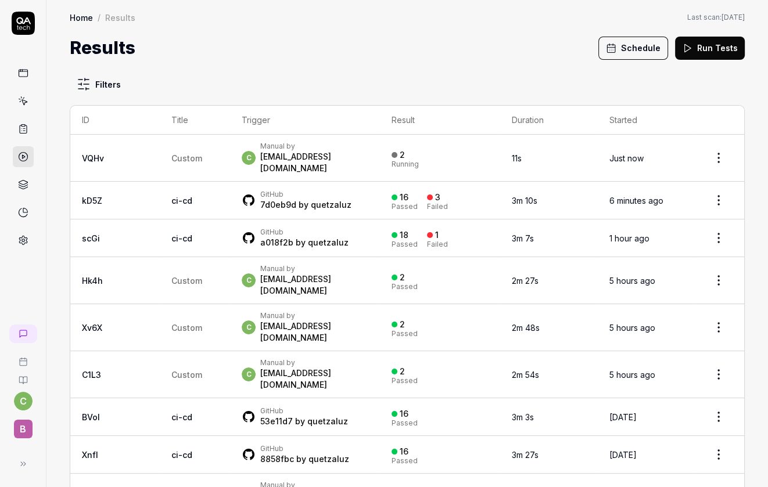
click at [533, 189] on td "3m 10s" at bounding box center [549, 201] width 98 height 38
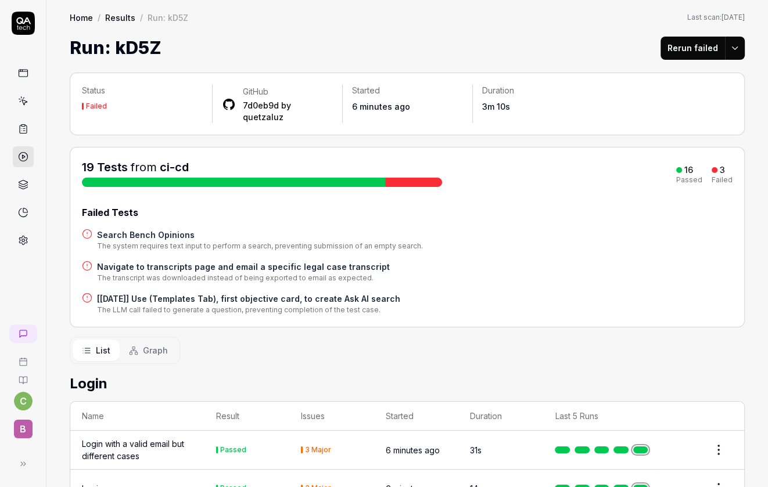
click at [534, 189] on div "19 Tests from ci-cd 16 Passed 3 Failed Failed Tests Search Bench Opinions The s…" at bounding box center [407, 237] width 651 height 156
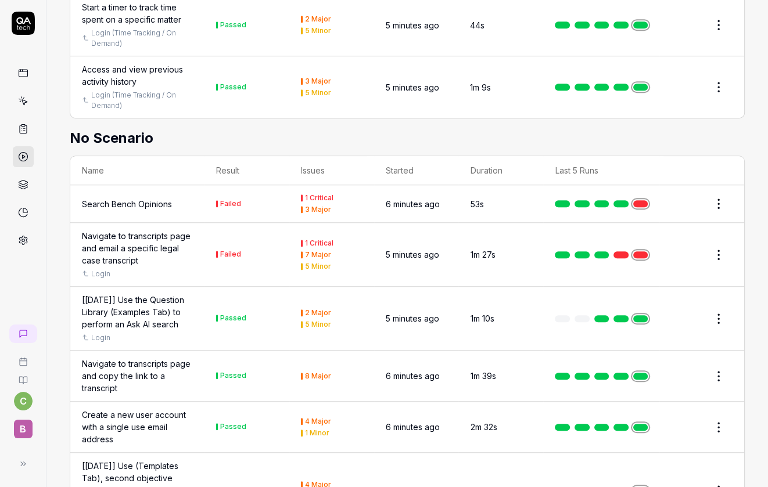
scroll to position [794, 0]
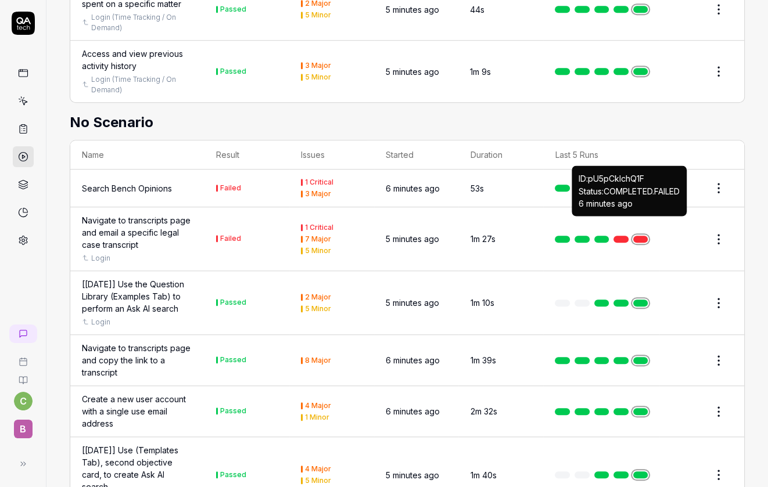
click at [633, 236] on link at bounding box center [640, 239] width 15 height 7
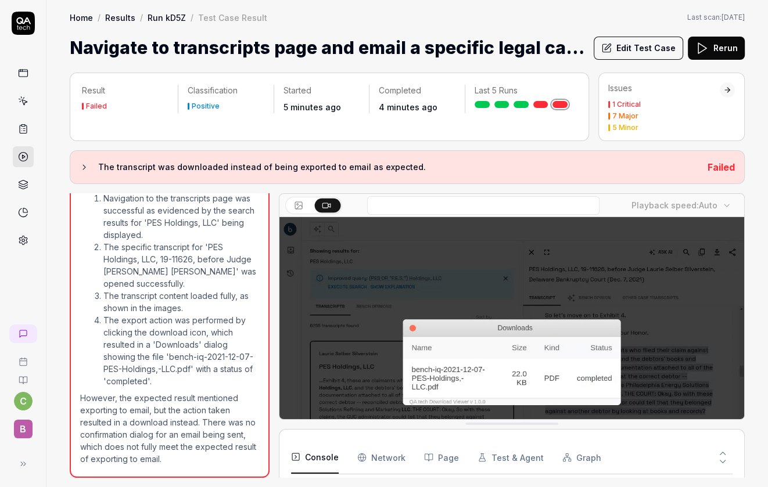
scroll to position [599, 0]
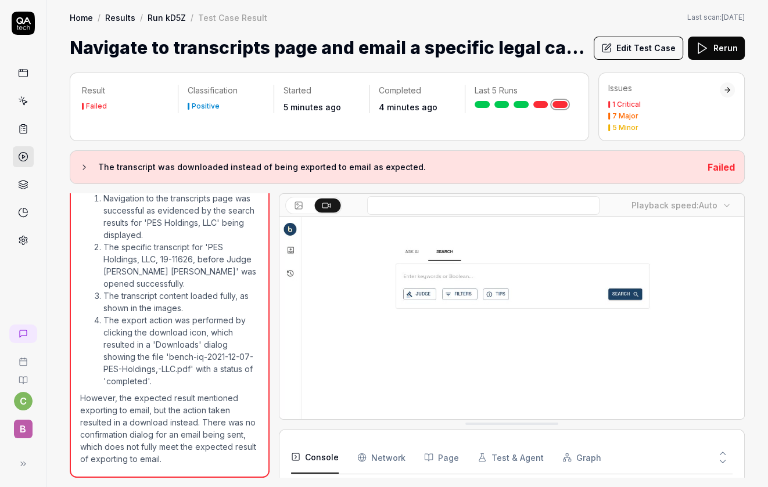
click at [715, 51] on button "Rerun" at bounding box center [716, 48] width 57 height 23
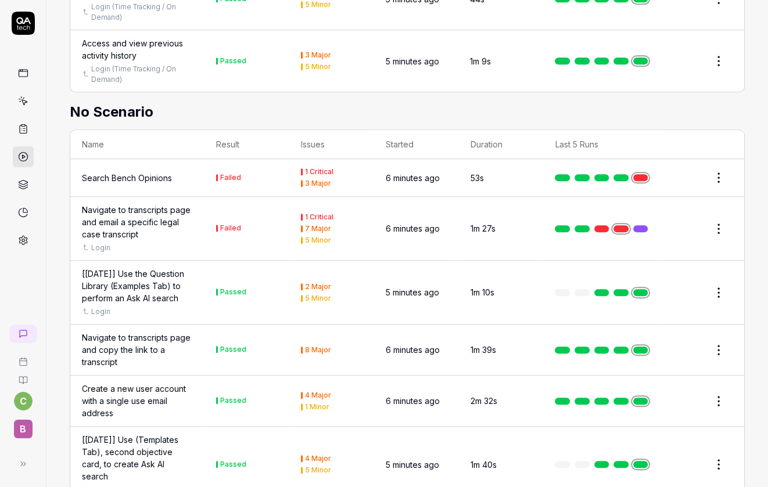
scroll to position [819, 0]
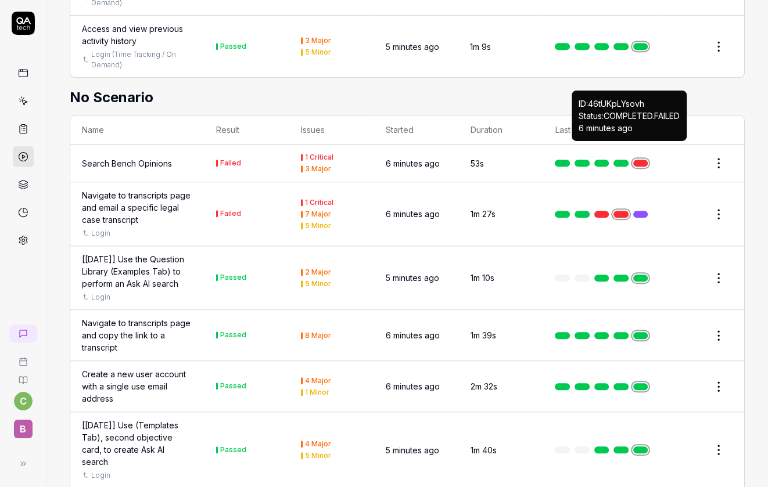
click at [633, 160] on link at bounding box center [640, 163] width 15 height 7
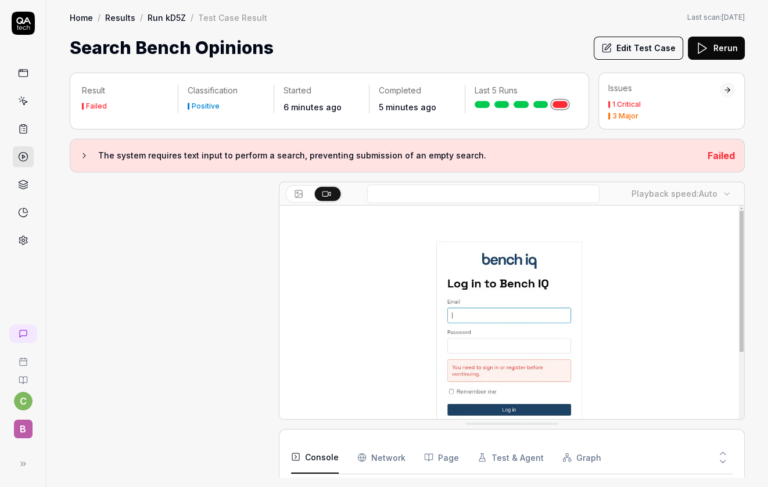
scroll to position [189, 0]
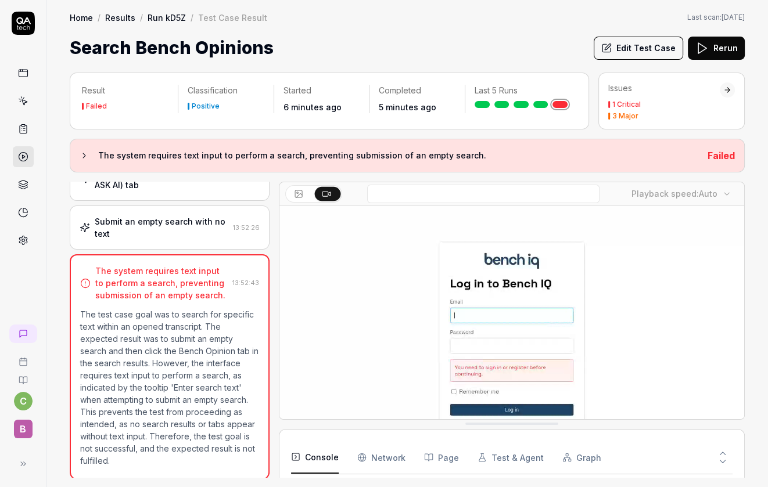
click at [644, 51] on button "Edit Test Case" at bounding box center [638, 48] width 89 height 23
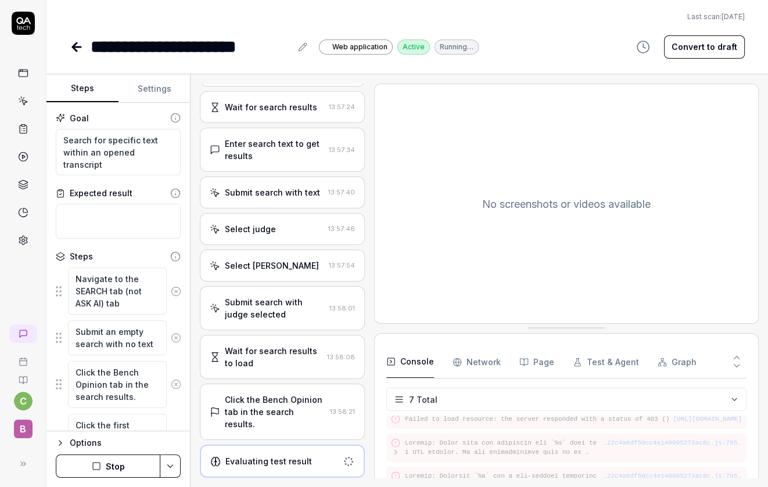
scroll to position [127, 0]
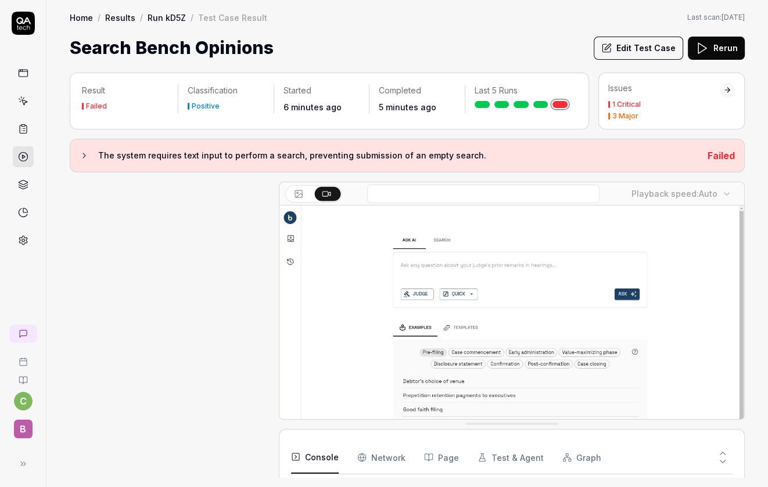
scroll to position [189, 0]
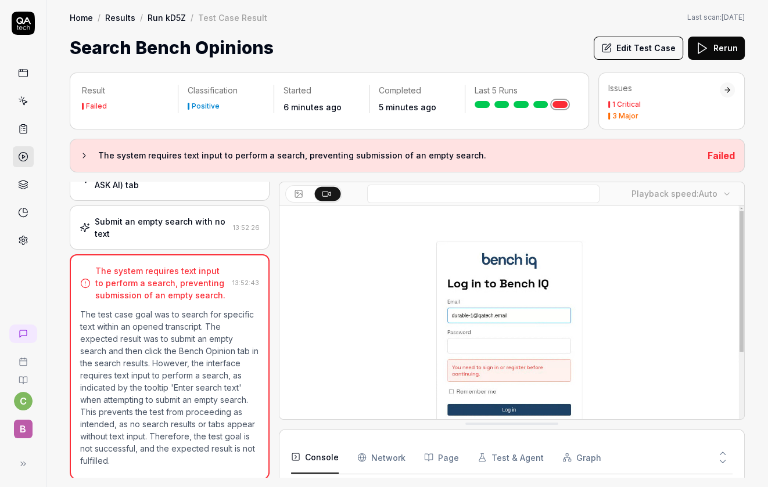
click at [723, 49] on button "Rerun" at bounding box center [716, 48] width 57 height 23
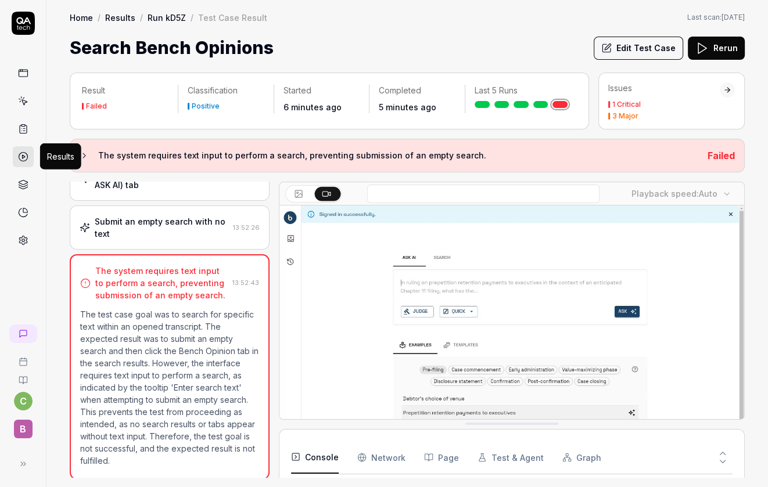
click at [22, 154] on icon at bounding box center [23, 157] width 10 height 10
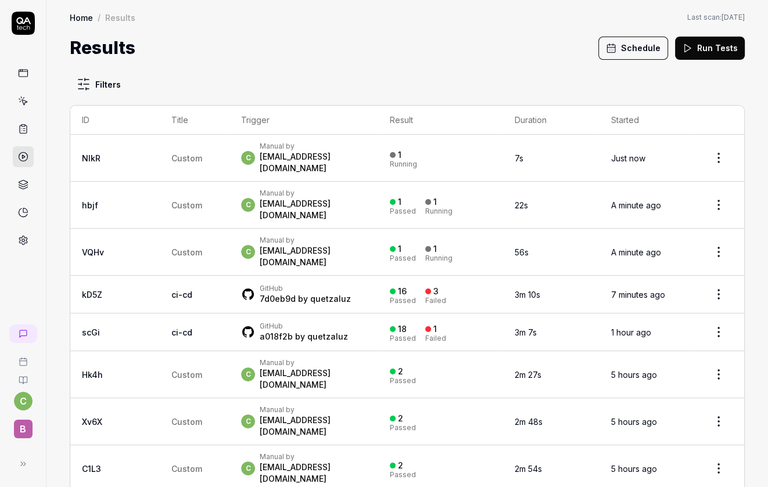
click at [418, 36] on div "Results Schedule Run Tests" at bounding box center [407, 48] width 675 height 26
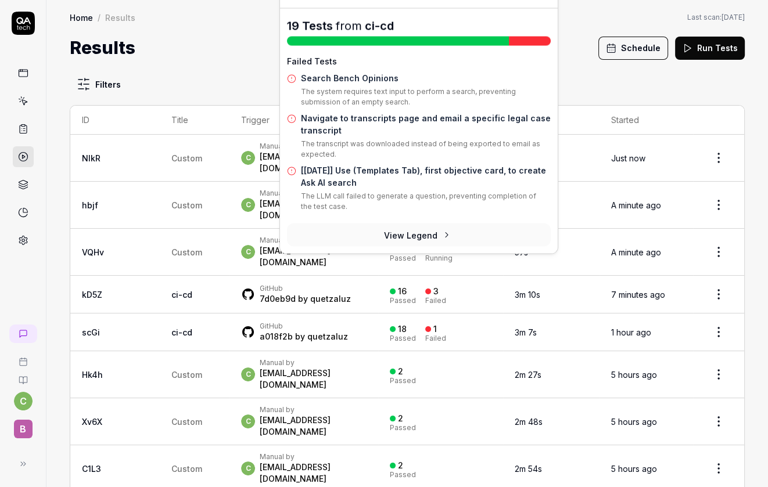
click at [425, 285] on div "16 Passed 3 Failed" at bounding box center [440, 294] width 101 height 19
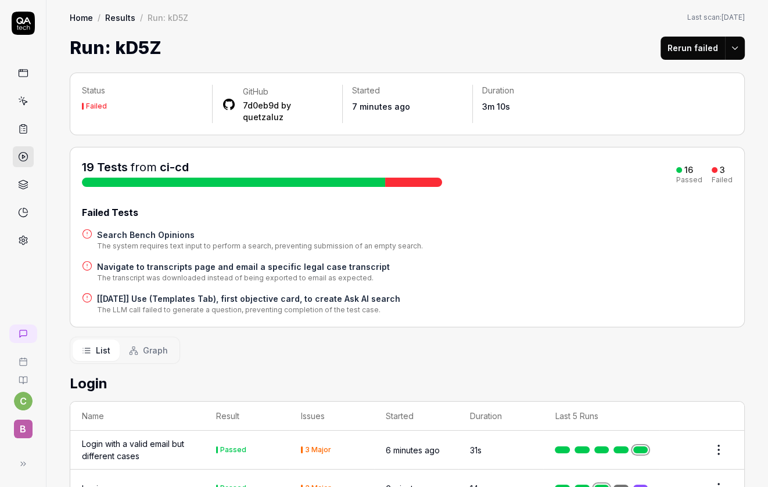
click at [701, 159] on div "19 Tests from ci-cd 16 Passed 3 Failed" at bounding box center [407, 173] width 651 height 28
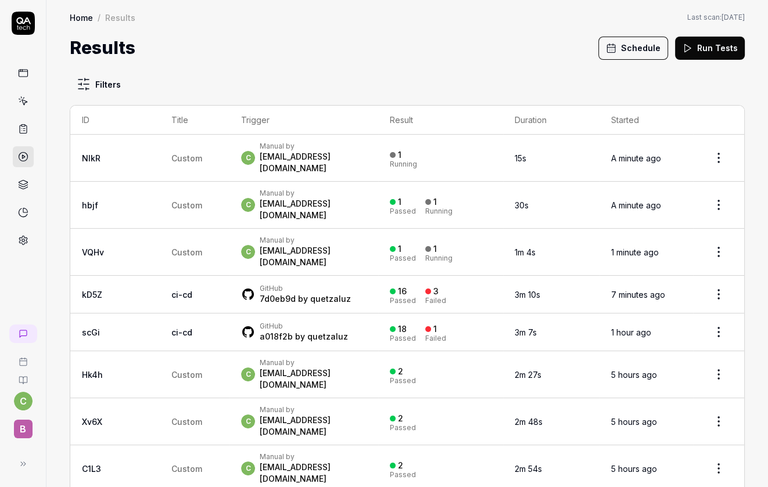
click at [706, 148] on html "c B Home / Results Home / Results Last scan: [DATE] Results Schedule Run Tests …" at bounding box center [384, 243] width 768 height 487
click at [419, 145] on html "c B Home / Results Home / Results Last scan: [DATE] Results Schedule Run Tests …" at bounding box center [384, 243] width 768 height 487
click at [260, 152] on div "[EMAIL_ADDRESS][DOMAIN_NAME]" at bounding box center [313, 162] width 107 height 23
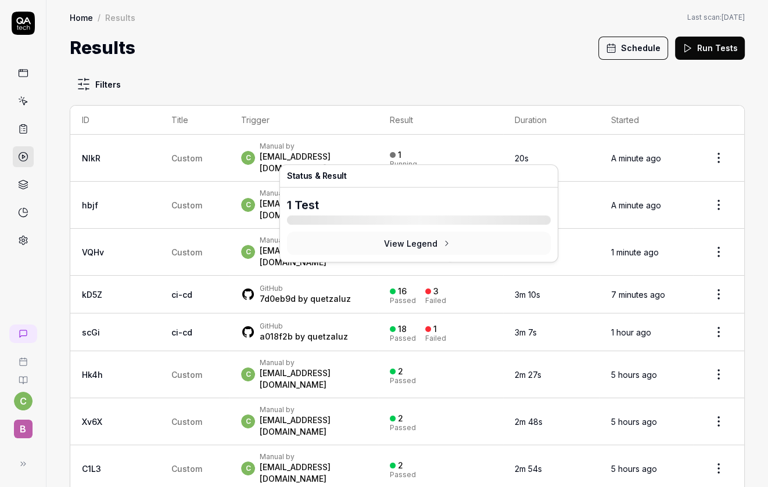
click at [390, 153] on div "1 Running" at bounding box center [403, 158] width 27 height 19
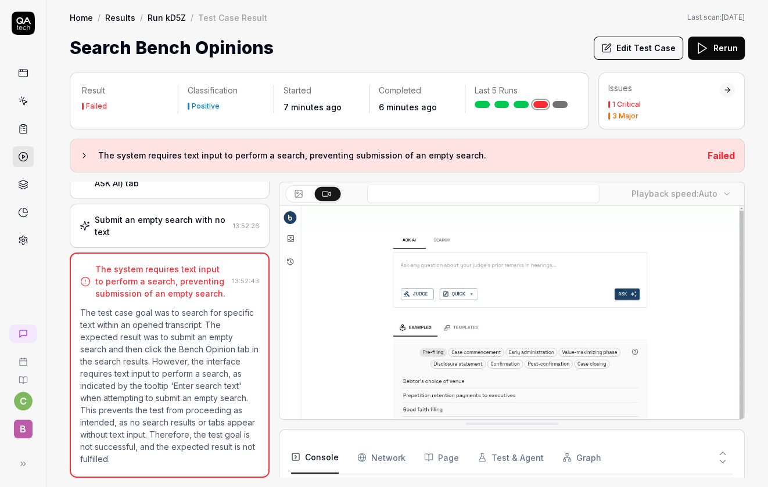
scroll to position [189, 0]
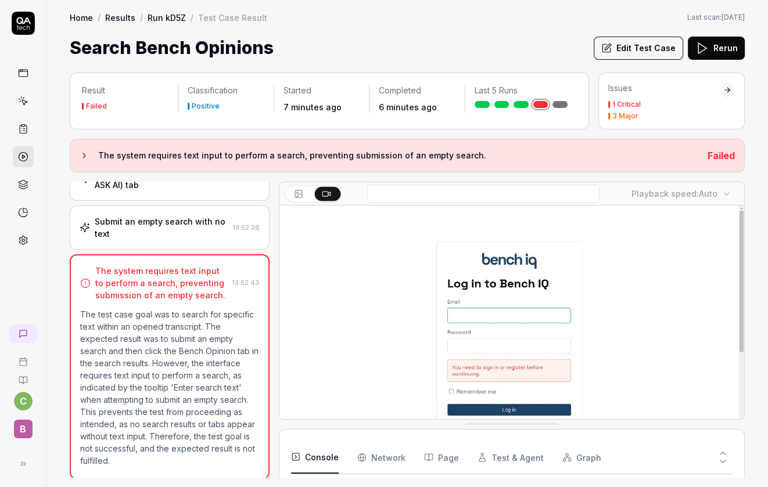
click at [652, 47] on button "Edit Test Case" at bounding box center [638, 48] width 89 height 23
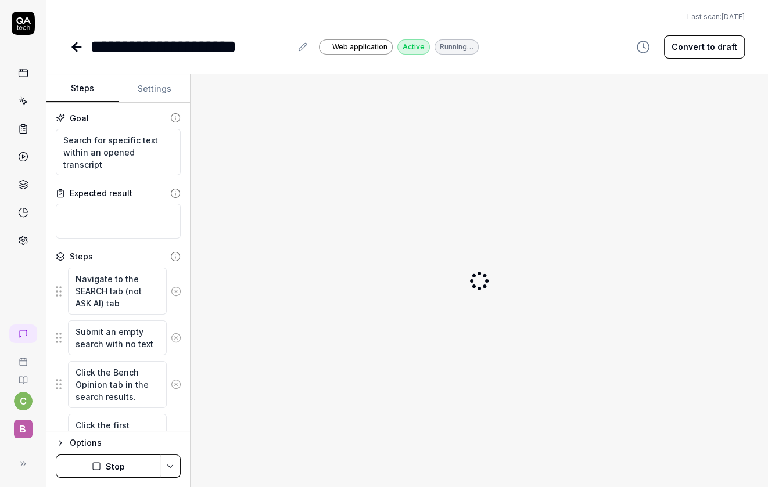
type textarea "*"
click at [156, 87] on button "Settings" at bounding box center [155, 89] width 72 height 28
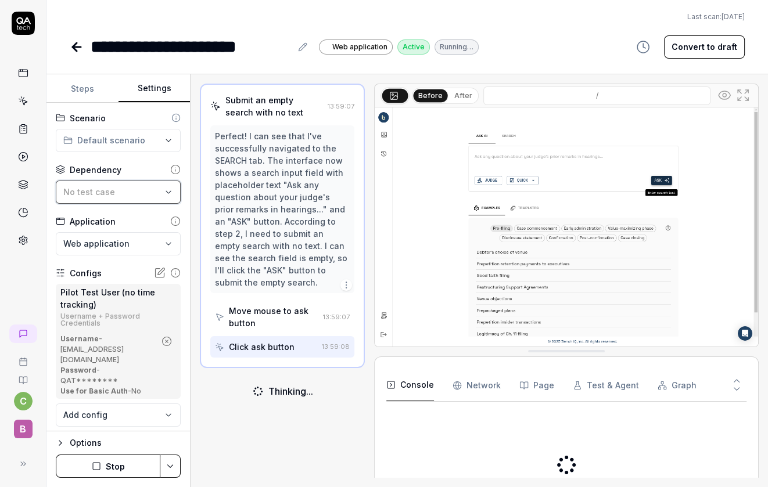
click at [111, 190] on span "No test case" at bounding box center [89, 192] width 52 height 10
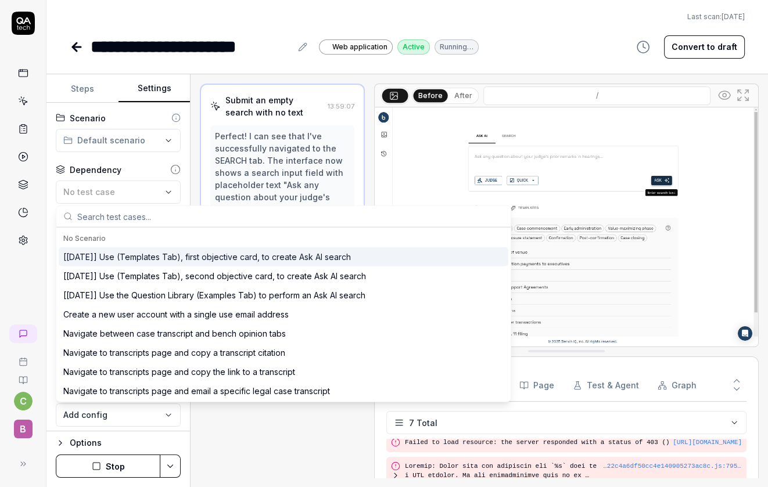
scroll to position [127, 0]
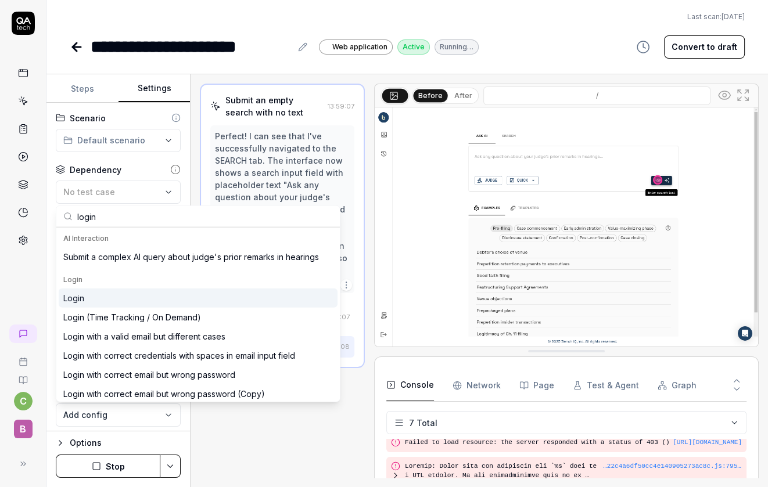
type input "login"
click at [105, 303] on div "Login" at bounding box center [198, 298] width 279 height 19
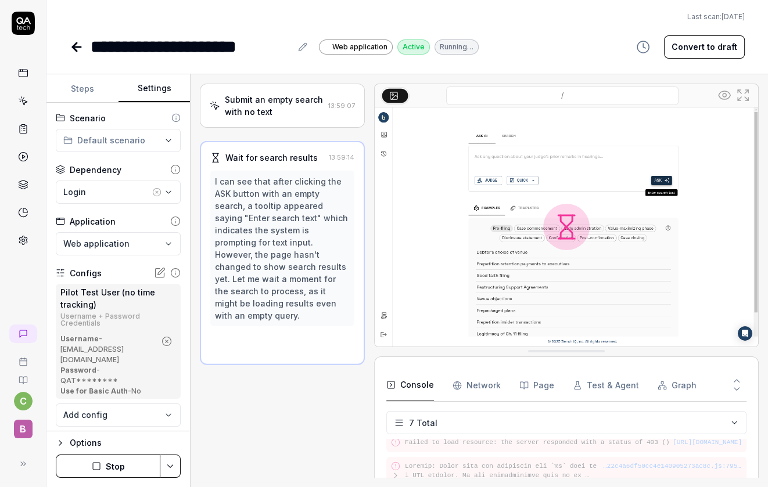
click at [123, 464] on button "Stop" at bounding box center [108, 466] width 105 height 23
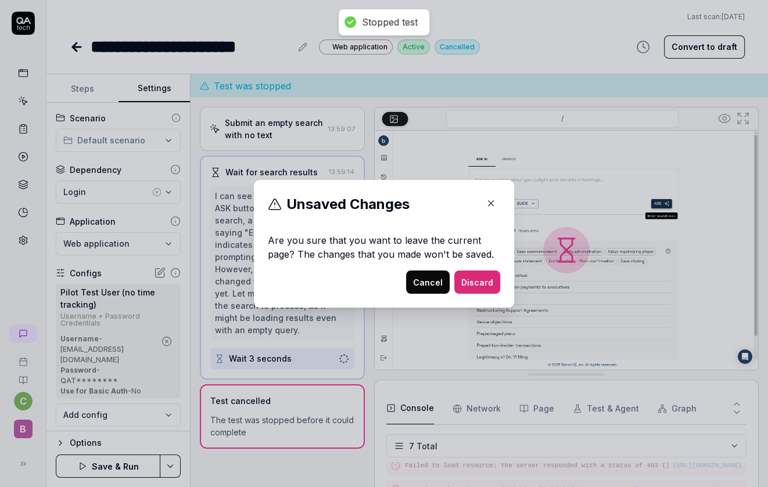
click at [474, 276] on button "Discard" at bounding box center [477, 282] width 46 height 23
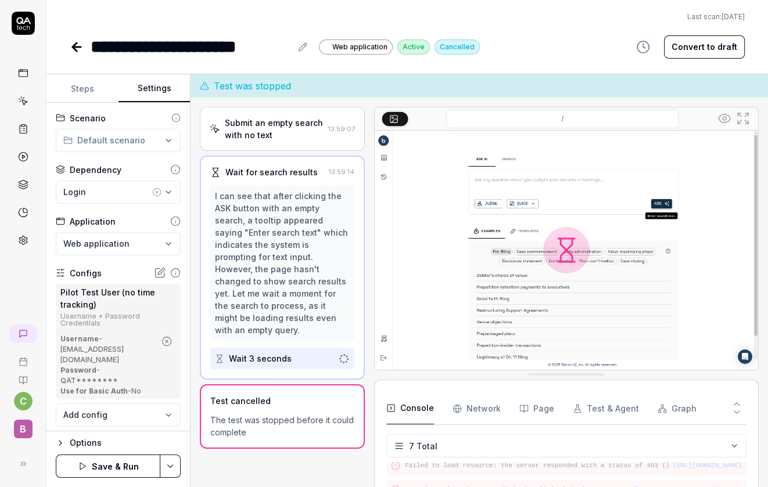
click at [148, 90] on button "Settings" at bounding box center [155, 89] width 72 height 28
click at [127, 464] on button "Save & Run" at bounding box center [108, 466] width 105 height 23
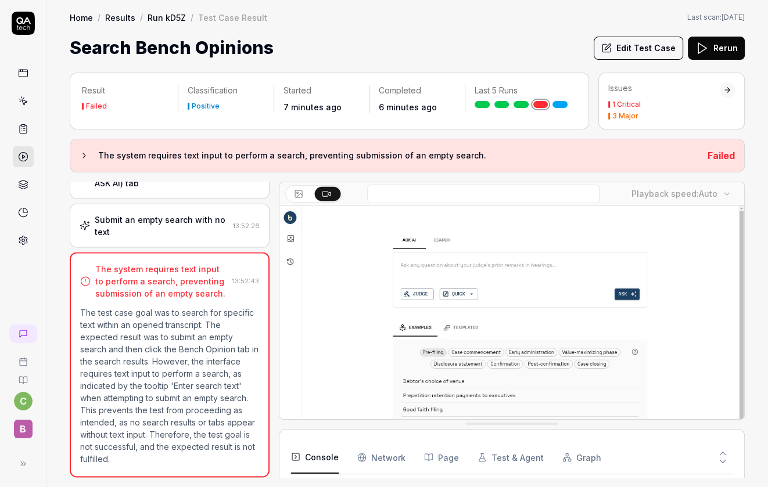
scroll to position [189, 0]
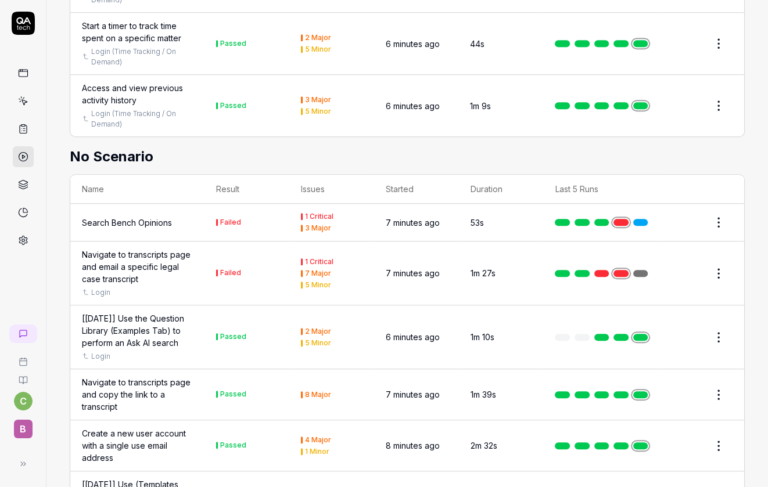
scroll to position [755, 0]
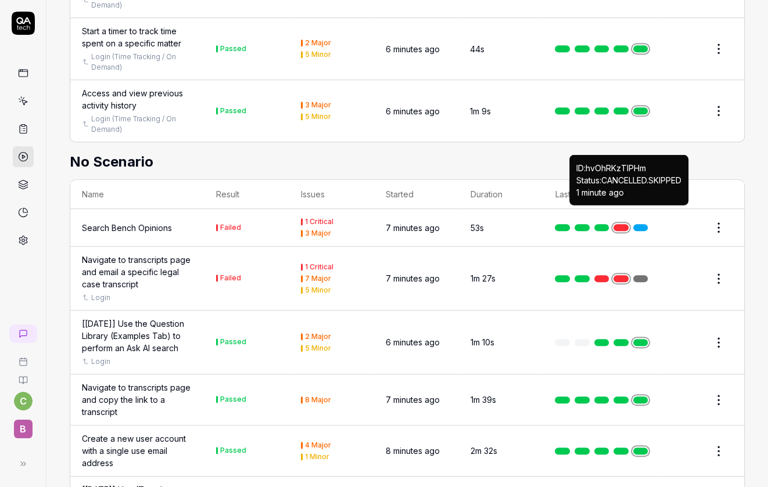
click at [634, 224] on link at bounding box center [640, 227] width 15 height 7
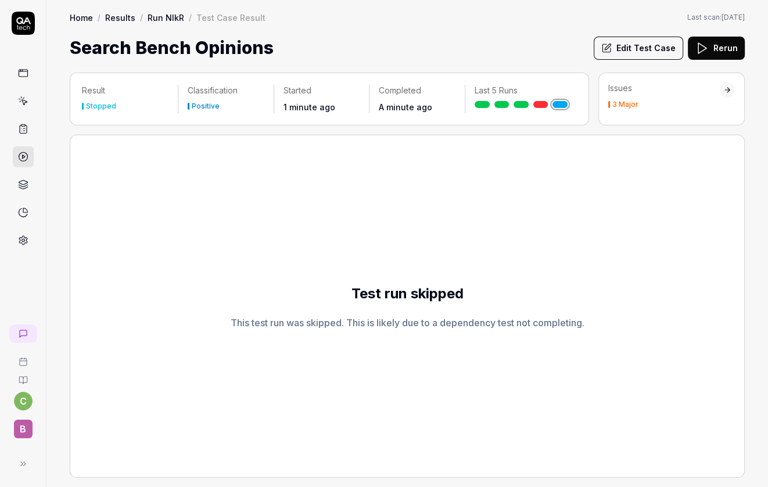
click at [724, 52] on button "Rerun" at bounding box center [716, 48] width 57 height 23
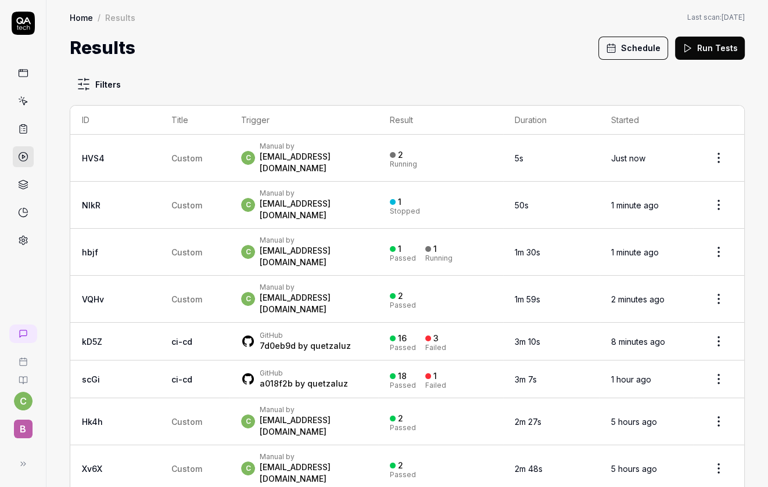
scroll to position [14, 0]
